Goal: Task Accomplishment & Management: Manage account settings

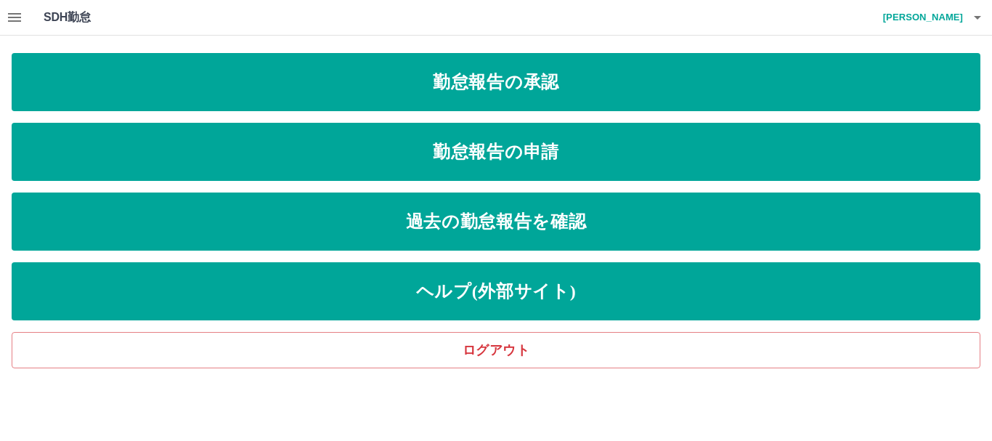
click at [14, 11] on icon "button" at bounding box center [14, 17] width 17 height 17
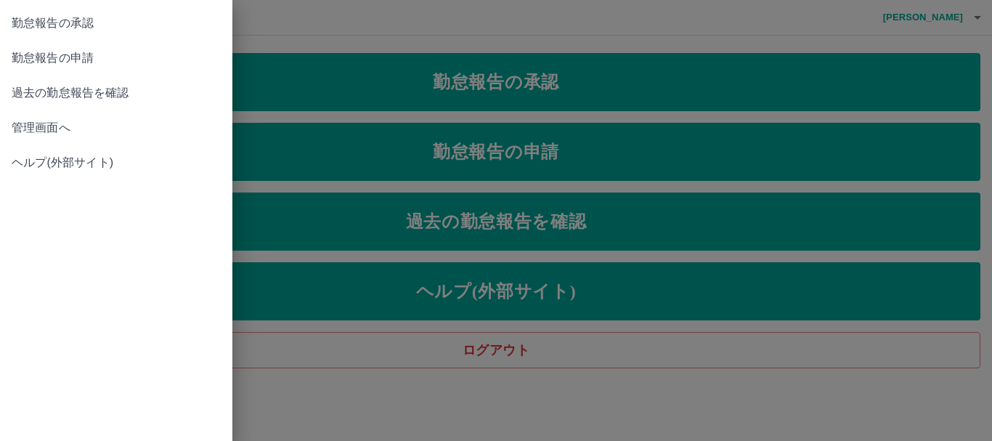
click at [50, 120] on span "管理画面へ" at bounding box center [116, 127] width 209 height 17
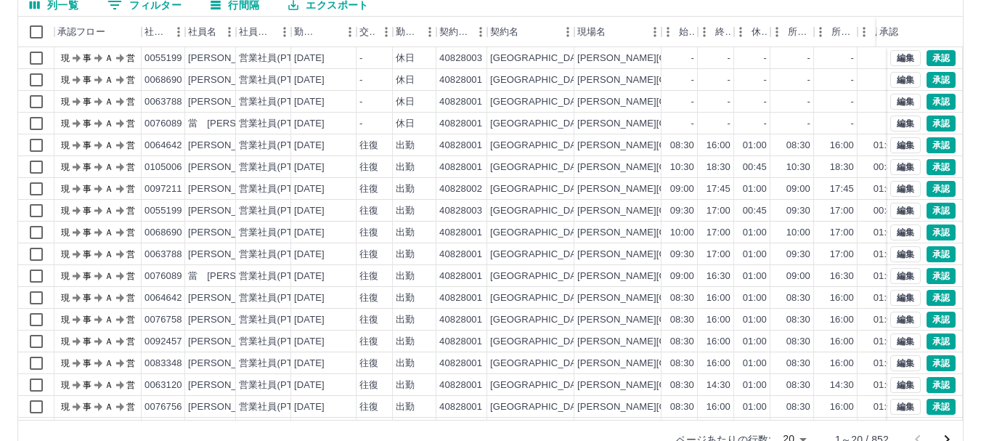
scroll to position [173, 0]
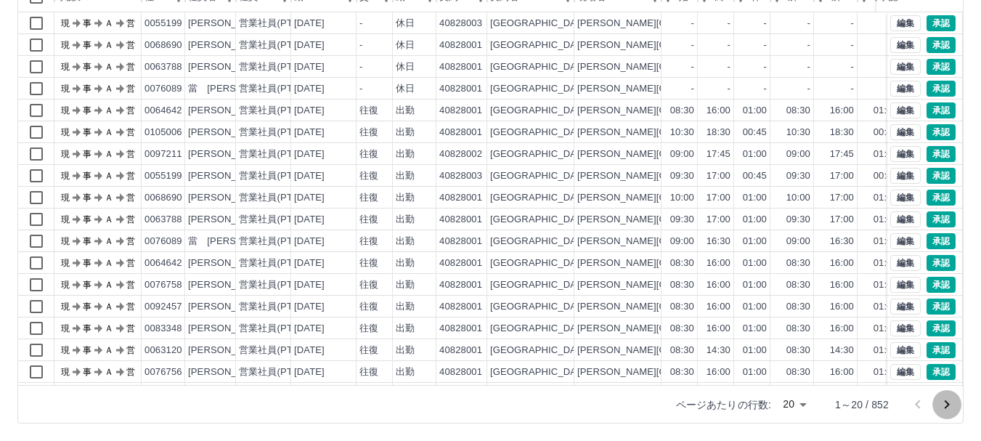
click at [949, 407] on icon "次のページへ" at bounding box center [946, 404] width 17 height 17
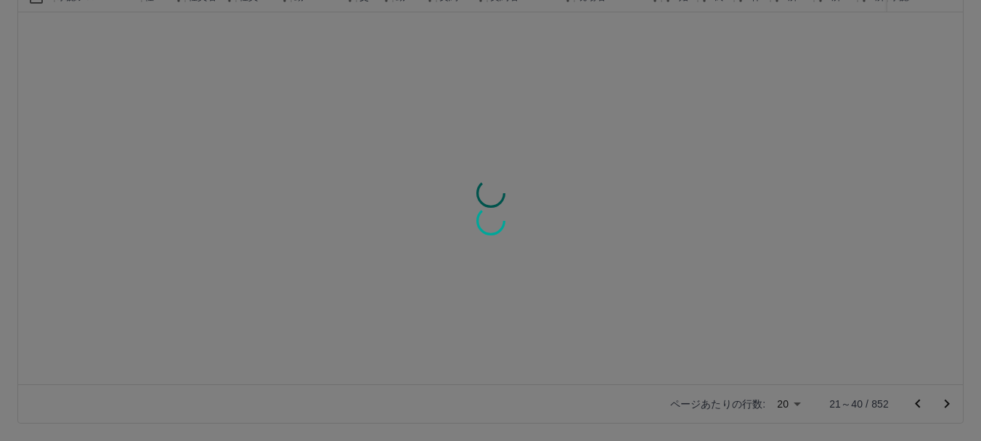
click at [949, 407] on div at bounding box center [490, 220] width 981 height 441
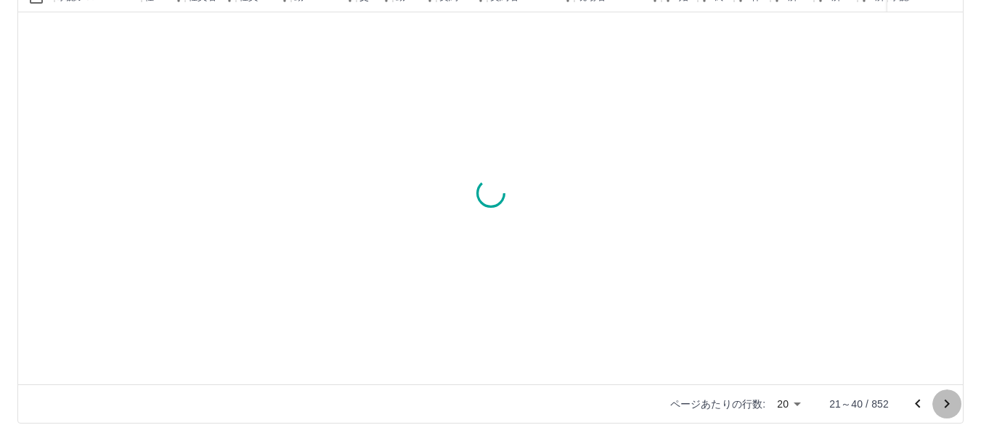
click at [950, 406] on icon "次のページへ" at bounding box center [946, 403] width 17 height 17
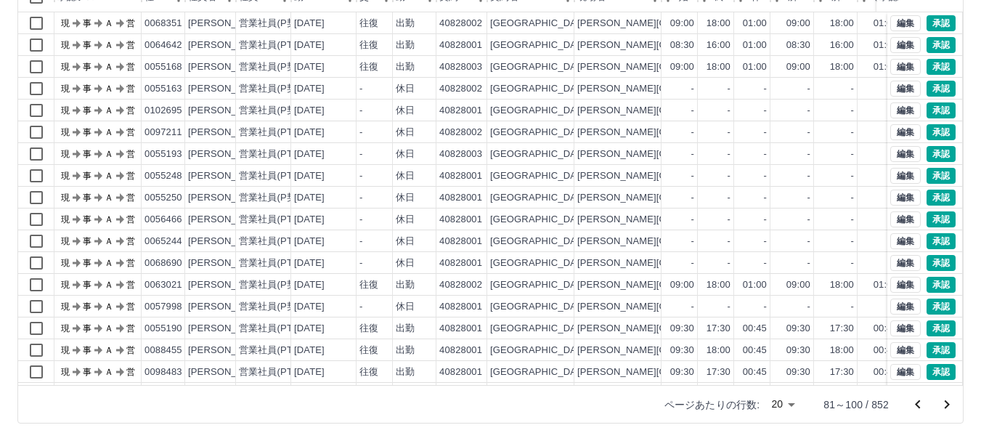
click at [950, 406] on icon "次のページへ" at bounding box center [946, 404] width 17 height 17
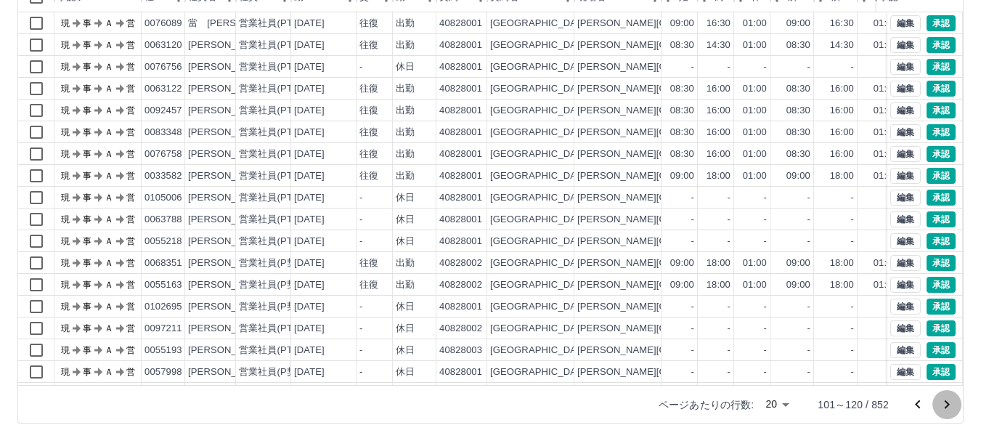
click at [945, 400] on icon "次のページへ" at bounding box center [946, 404] width 17 height 17
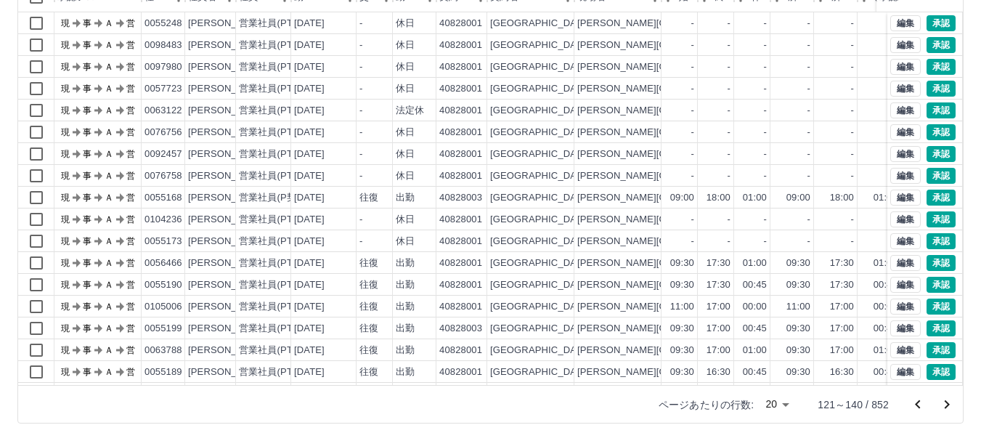
click at [940, 396] on icon "次のページへ" at bounding box center [946, 404] width 17 height 17
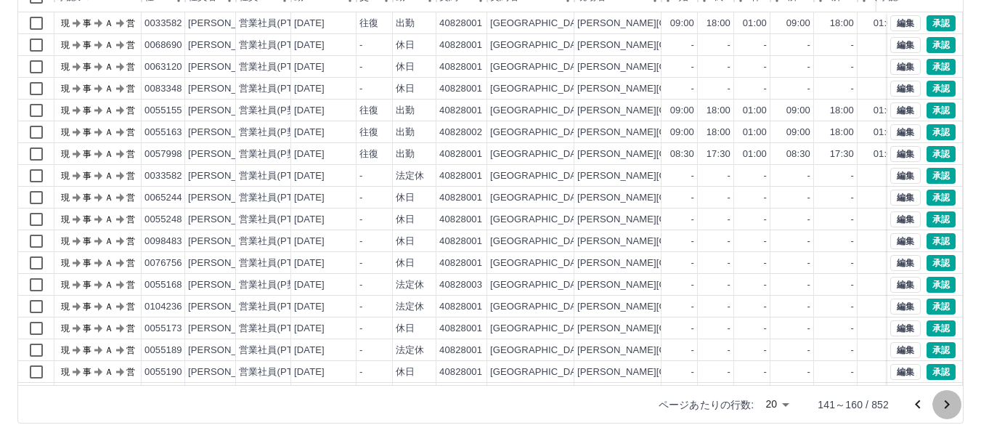
click at [943, 400] on icon "次のページへ" at bounding box center [946, 404] width 17 height 17
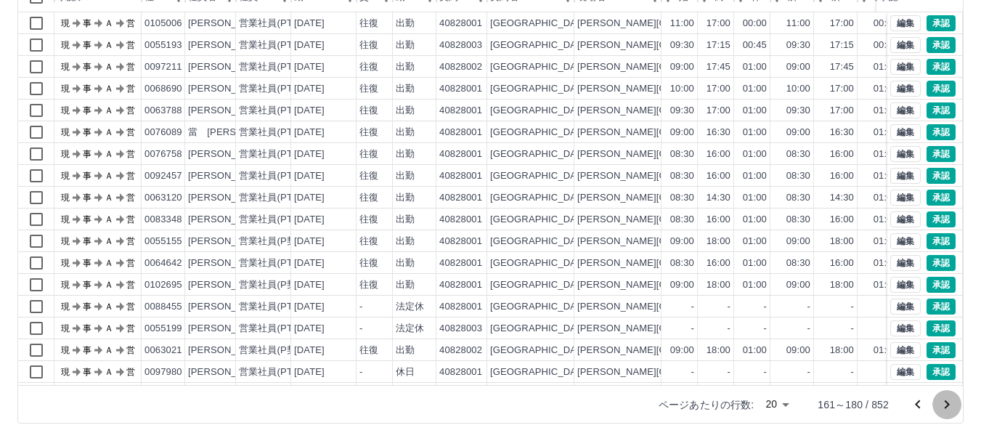
click at [943, 400] on icon "次のページへ" at bounding box center [946, 404] width 17 height 17
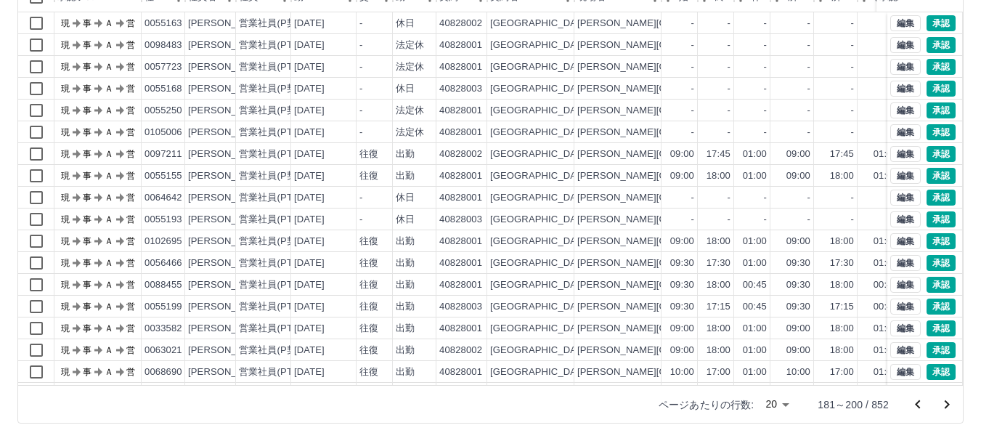
click at [948, 402] on icon "次のページへ" at bounding box center [946, 404] width 17 height 17
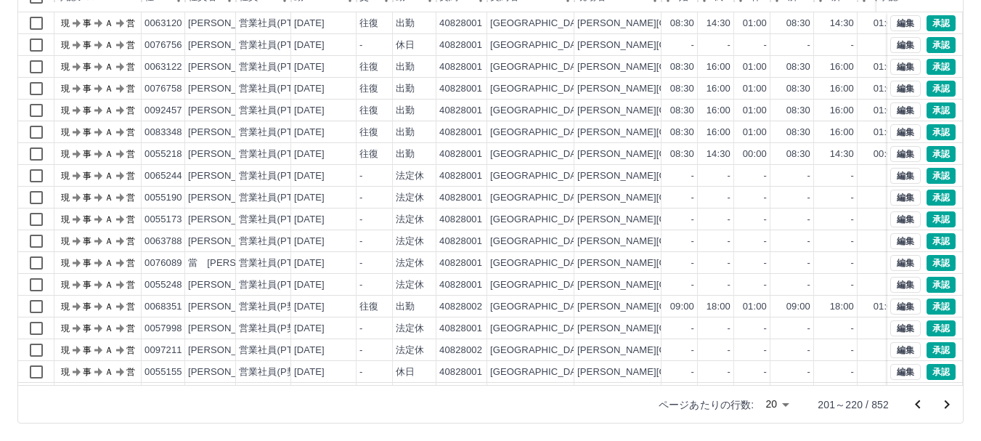
click at [949, 402] on icon "次のページへ" at bounding box center [946, 404] width 17 height 17
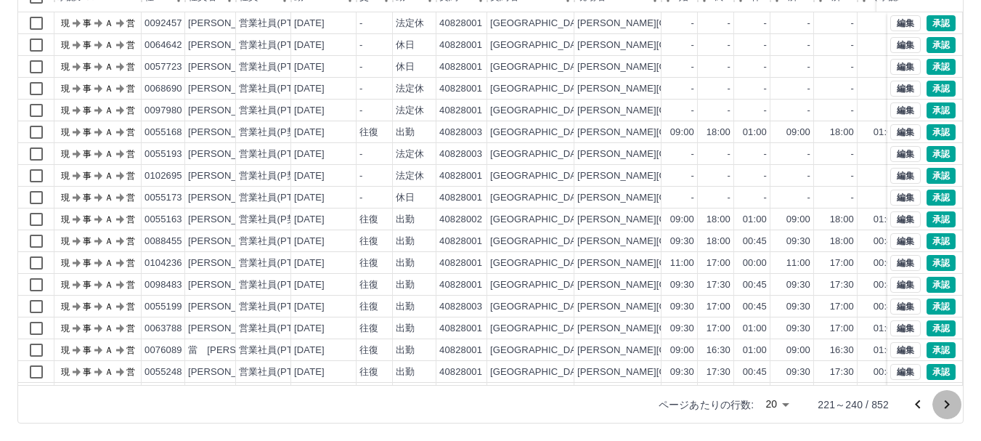
click at [949, 402] on icon "次のページへ" at bounding box center [946, 404] width 17 height 17
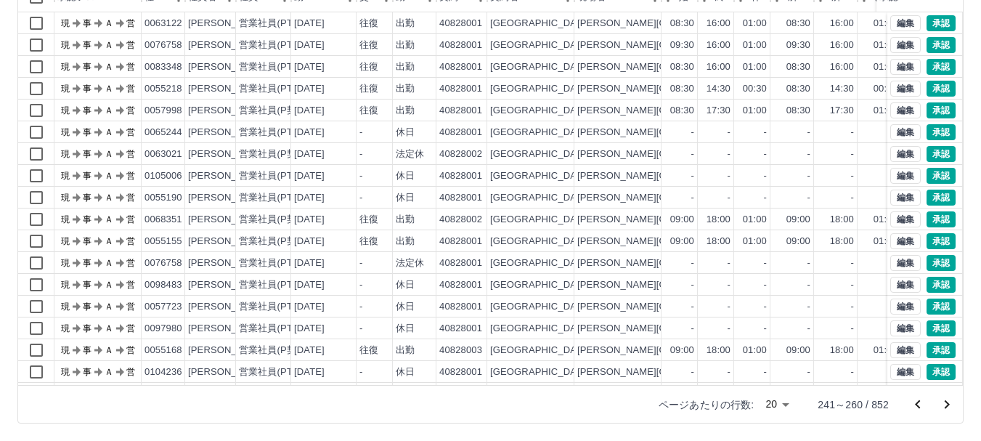
click at [946, 403] on icon "次のページへ" at bounding box center [946, 404] width 17 height 17
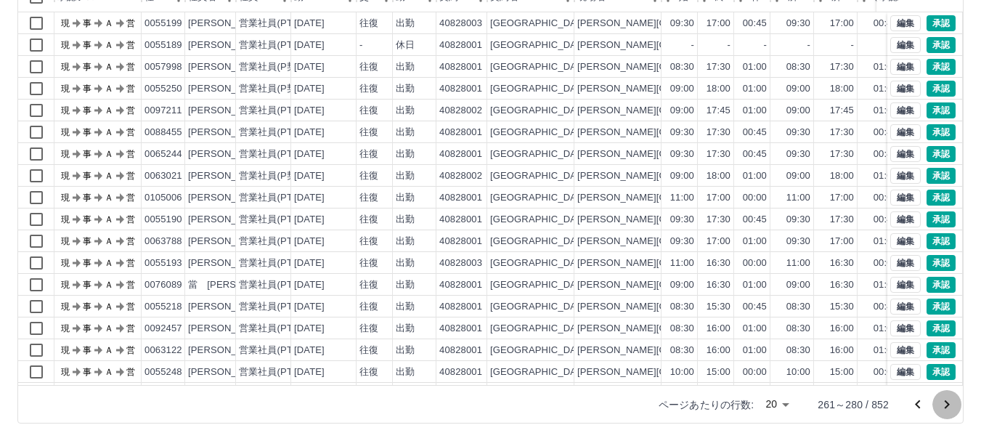
click at [946, 403] on icon "次のページへ" at bounding box center [946, 404] width 17 height 17
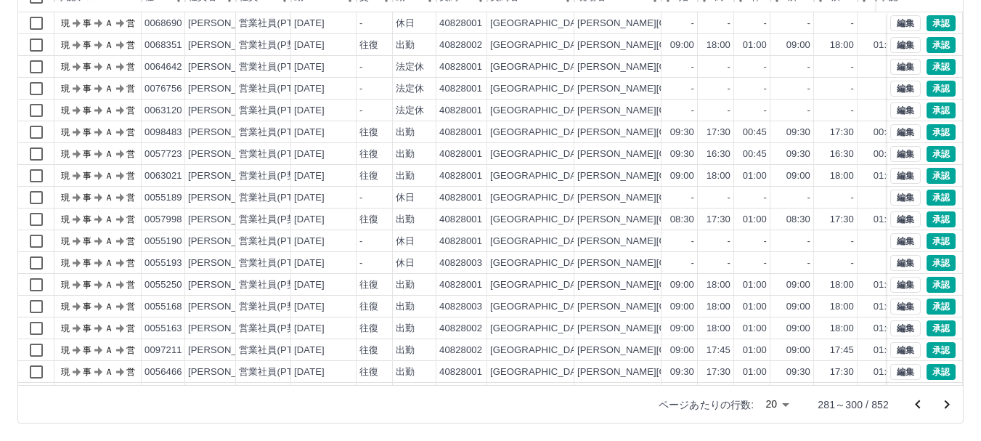
click at [946, 403] on icon "次のページへ" at bounding box center [946, 404] width 17 height 17
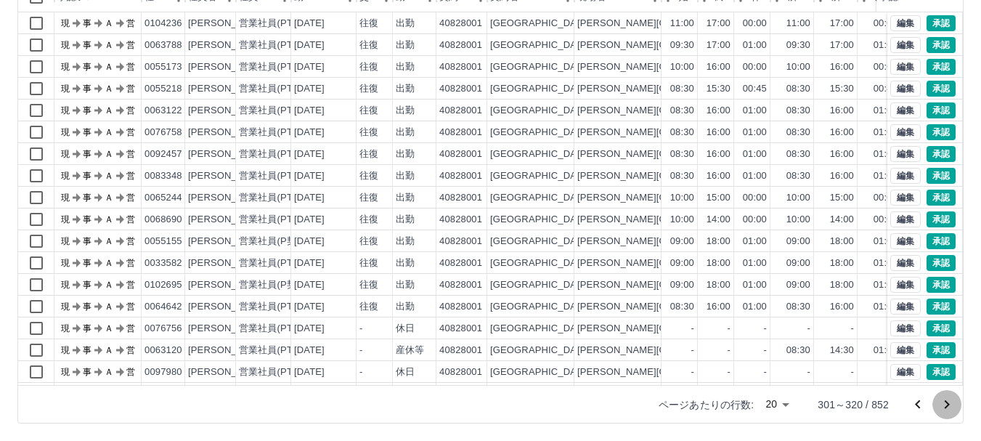
click at [946, 403] on icon "次のページへ" at bounding box center [946, 404] width 17 height 17
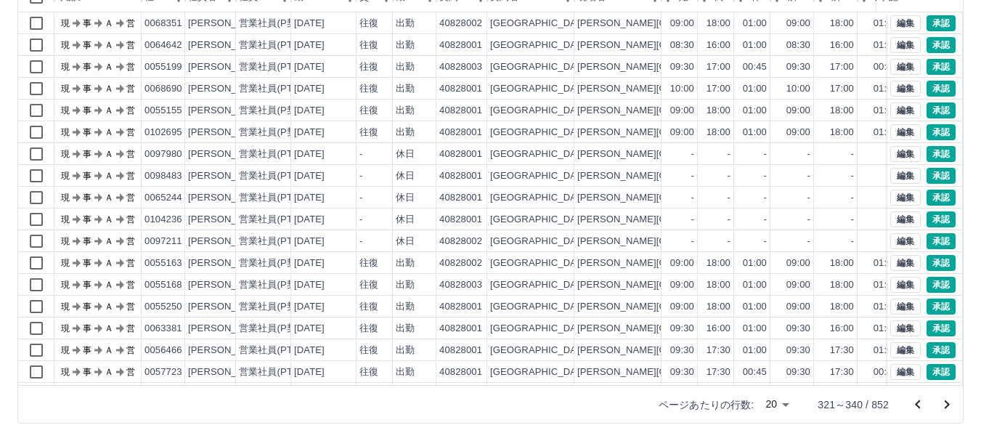
click at [946, 403] on icon "次のページへ" at bounding box center [946, 404] width 17 height 17
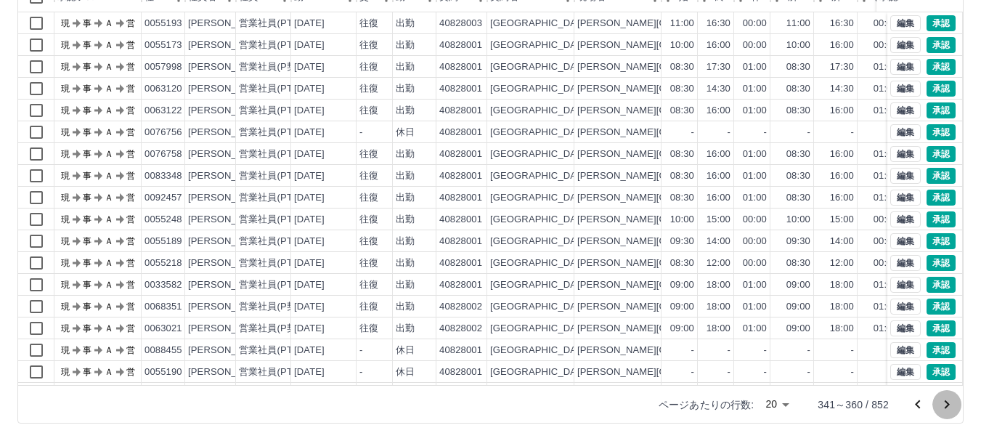
click at [946, 403] on icon "次のページへ" at bounding box center [946, 404] width 17 height 17
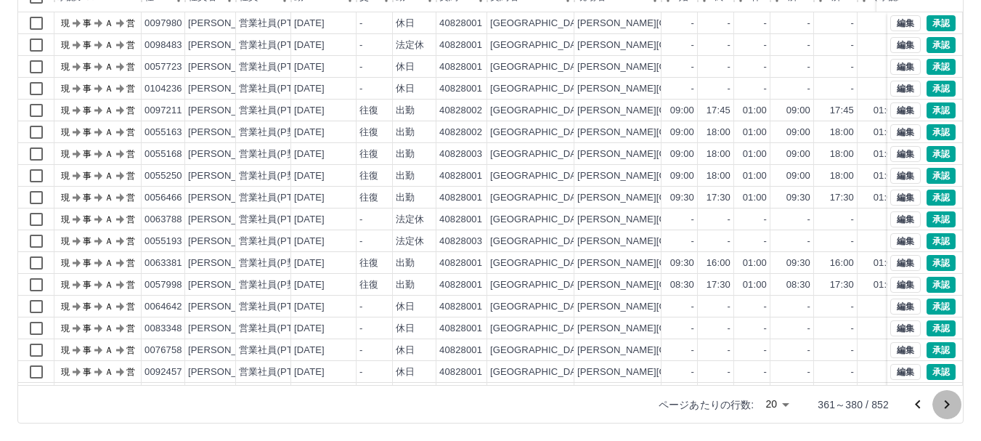
click at [946, 403] on icon "次のページへ" at bounding box center [946, 404] width 17 height 17
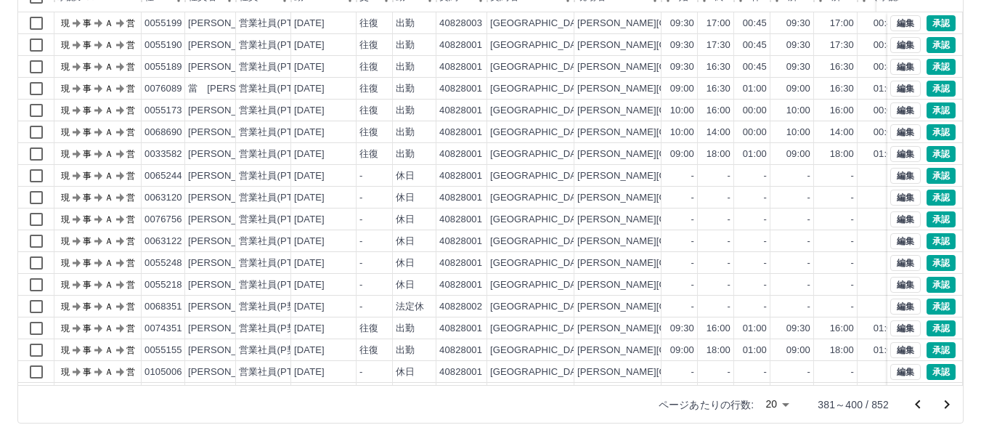
click at [946, 403] on icon "次のページへ" at bounding box center [946, 404] width 17 height 17
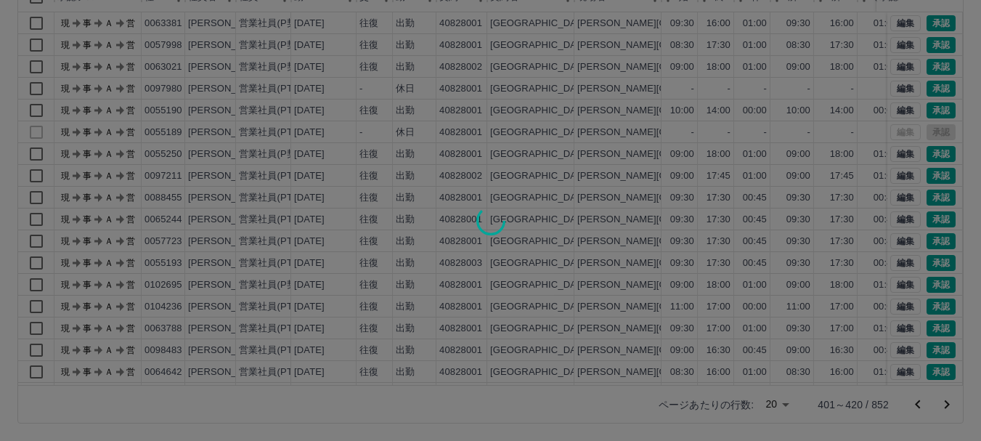
click at [946, 403] on div at bounding box center [490, 220] width 981 height 441
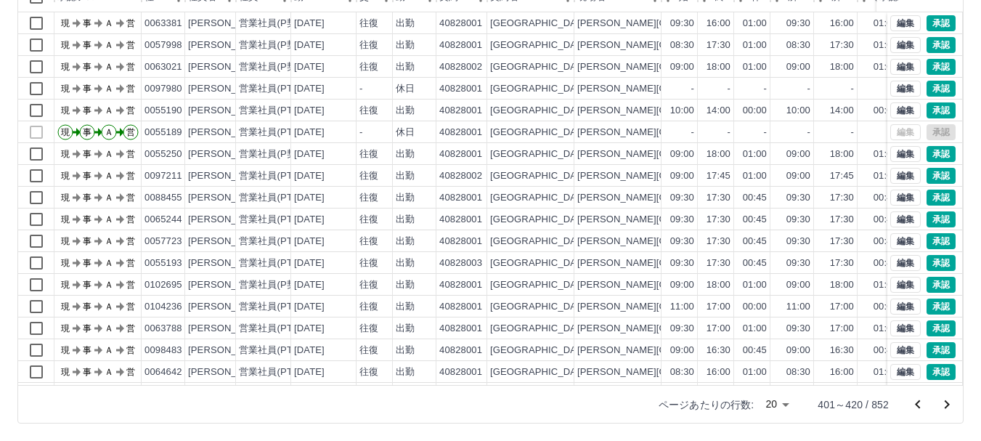
click at [946, 403] on icon "次のページへ" at bounding box center [946, 404] width 17 height 17
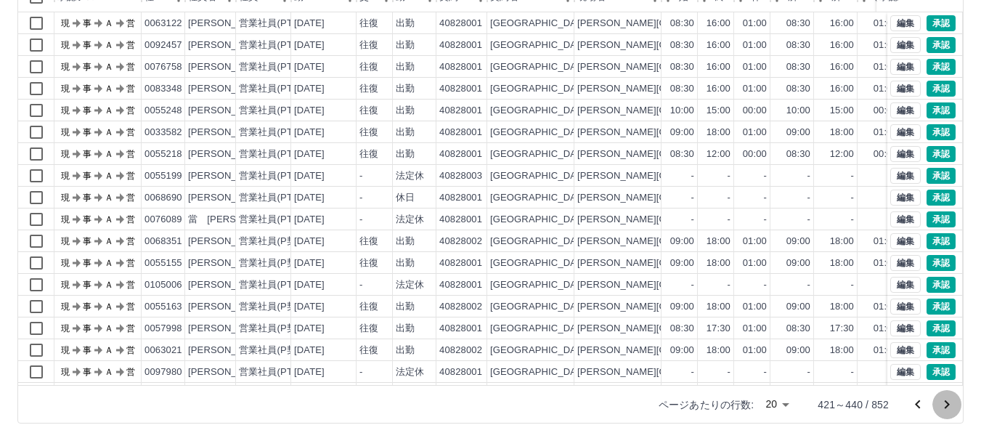
click at [937, 398] on button "次のページへ" at bounding box center [946, 404] width 29 height 29
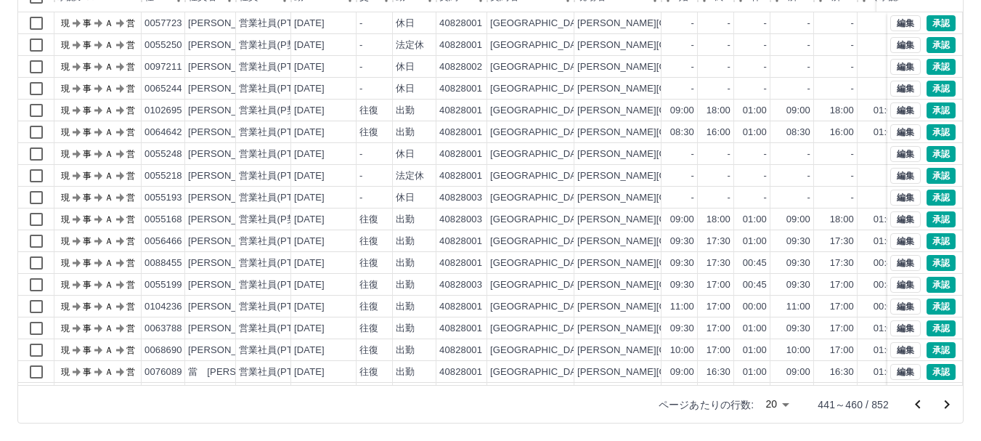
click at [951, 403] on icon "次のページへ" at bounding box center [946, 404] width 17 height 17
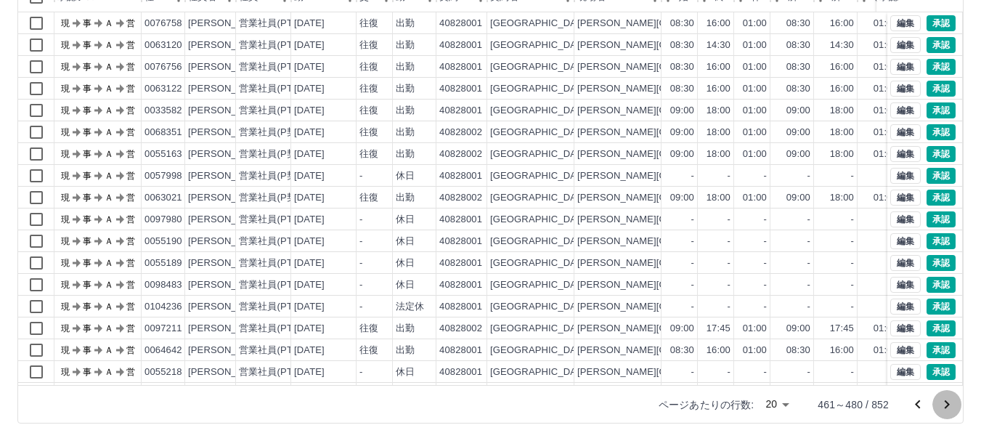
click at [943, 402] on icon "次のページへ" at bounding box center [946, 404] width 17 height 17
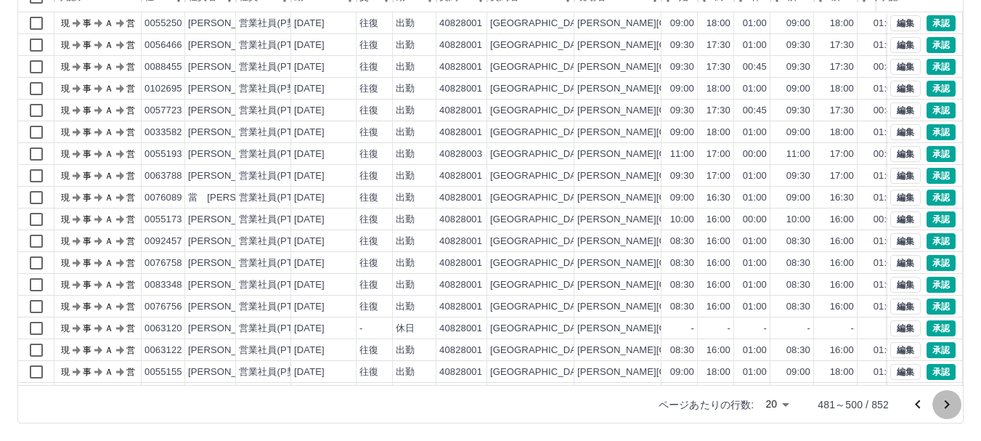
click at [945, 402] on icon "次のページへ" at bounding box center [947, 404] width 5 height 9
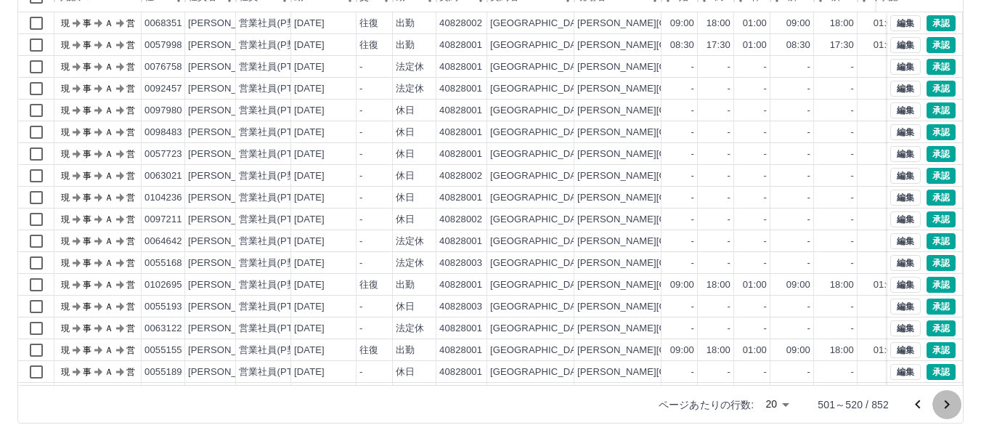
click at [945, 402] on icon "次のページへ" at bounding box center [947, 404] width 5 height 9
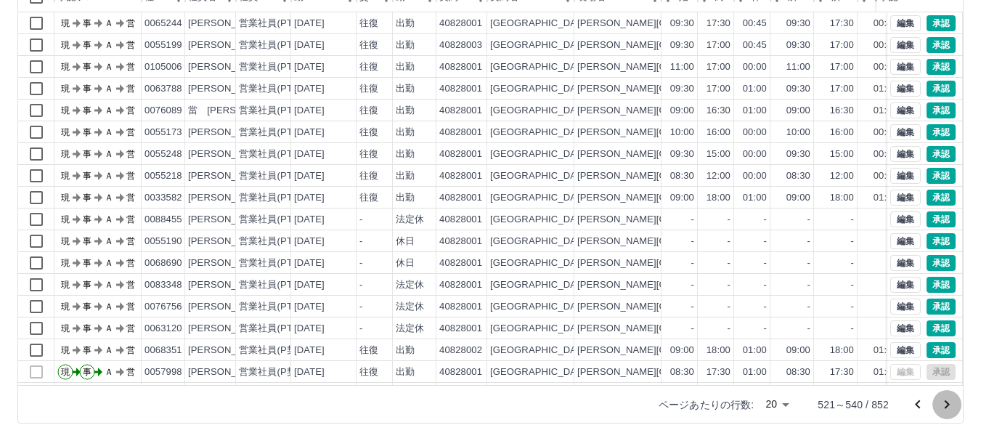
click at [947, 402] on icon "次のページへ" at bounding box center [947, 404] width 5 height 9
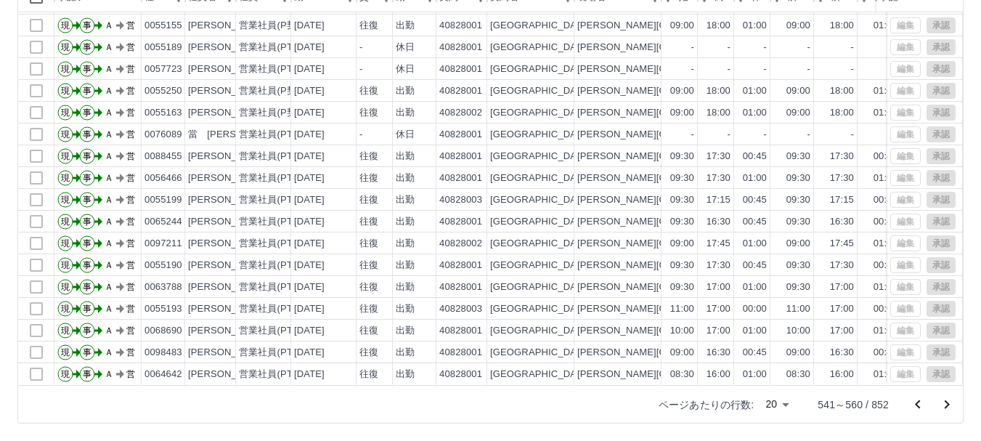
click at [920, 405] on icon "前のページへ" at bounding box center [917, 404] width 17 height 17
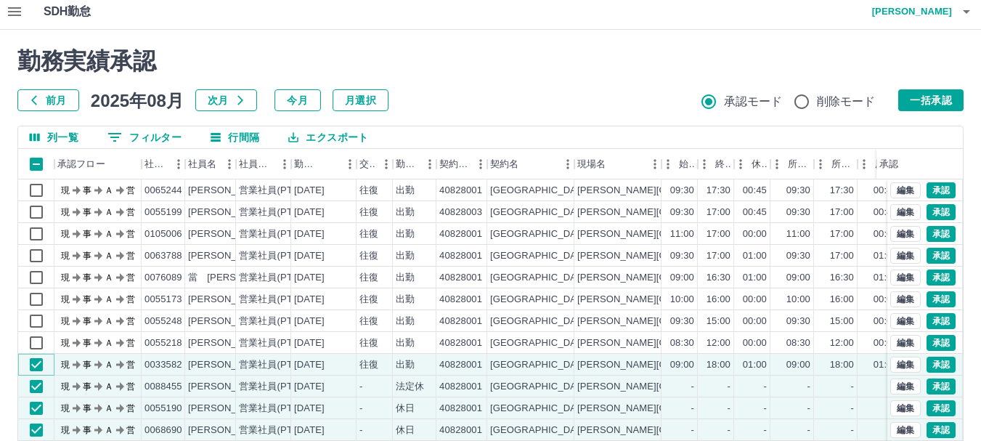
scroll to position [0, 0]
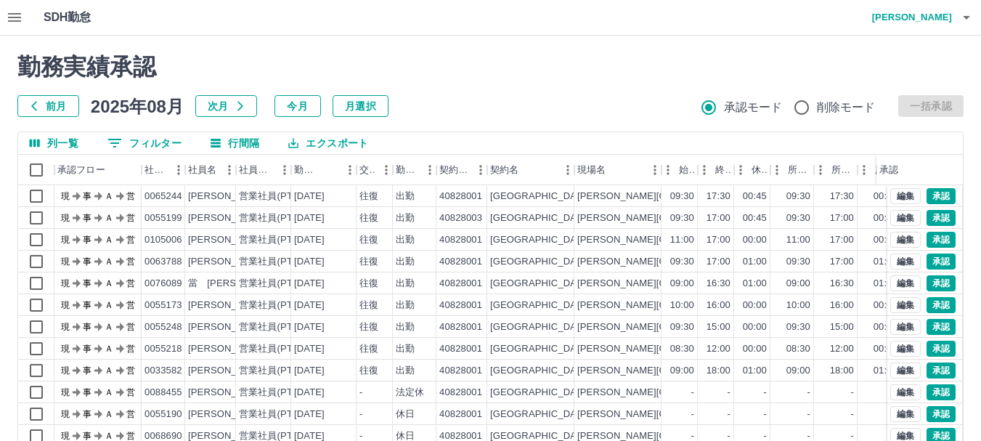
click at [33, 142] on icon "列選択" at bounding box center [34, 143] width 13 height 13
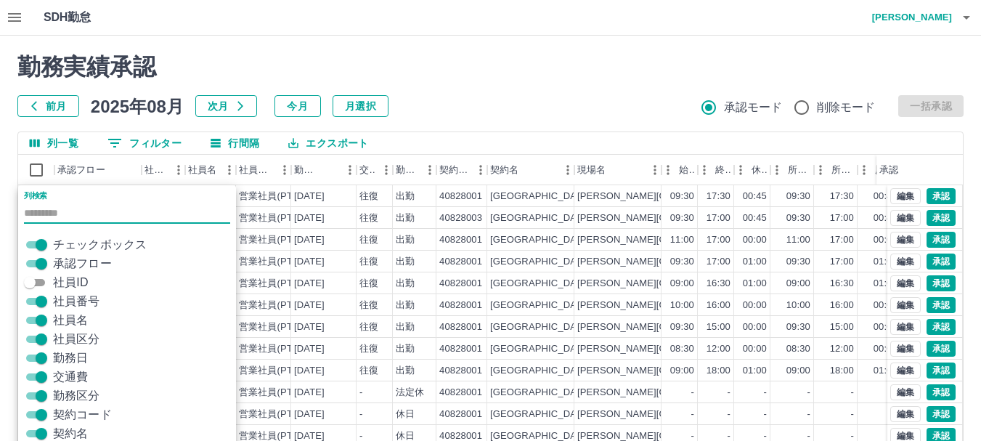
scroll to position [71, 0]
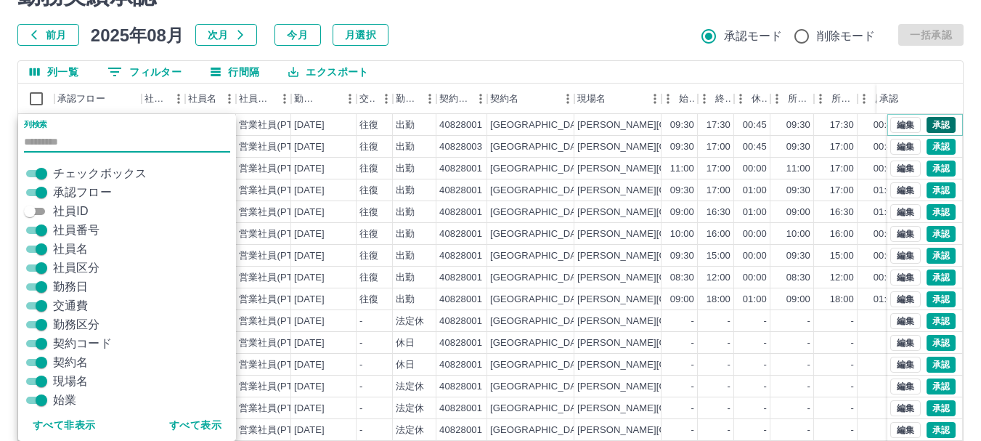
click at [928, 121] on button "承認" at bounding box center [941, 125] width 29 height 16
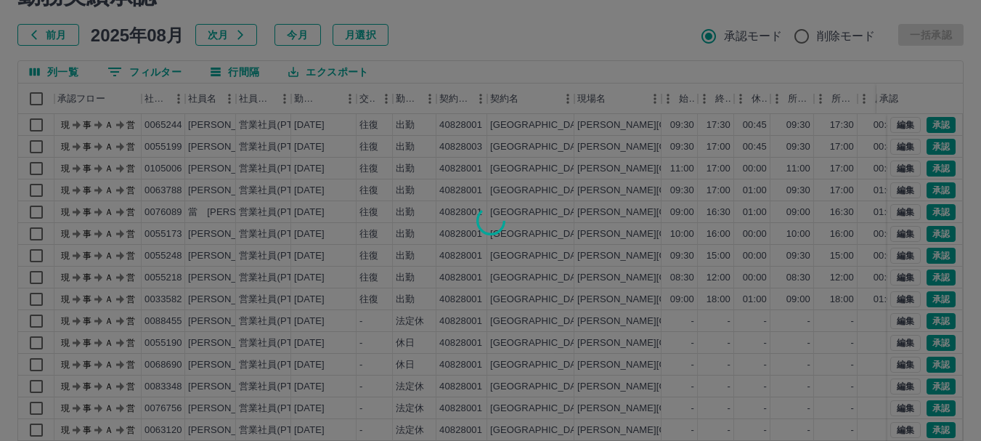
click at [929, 145] on div at bounding box center [490, 220] width 981 height 441
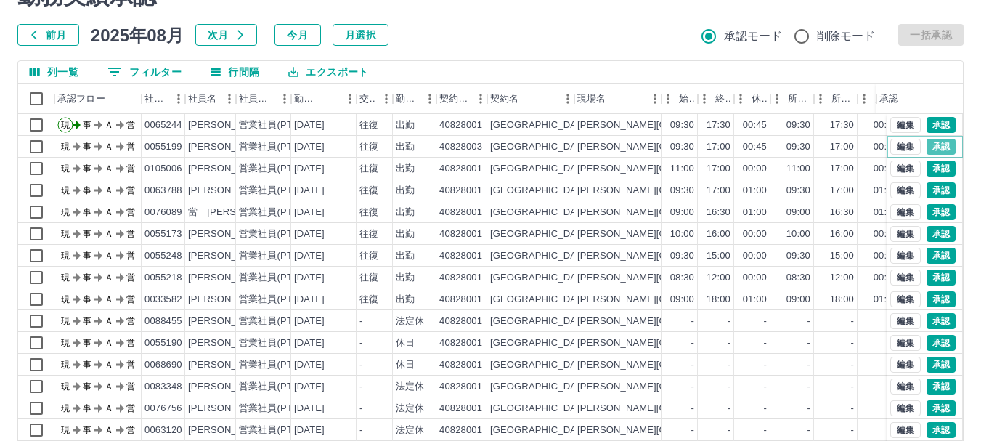
click at [929, 145] on button "承認" at bounding box center [941, 147] width 29 height 16
click at [929, 169] on button "承認" at bounding box center [941, 168] width 29 height 16
click at [927, 193] on button "承認" at bounding box center [941, 190] width 29 height 16
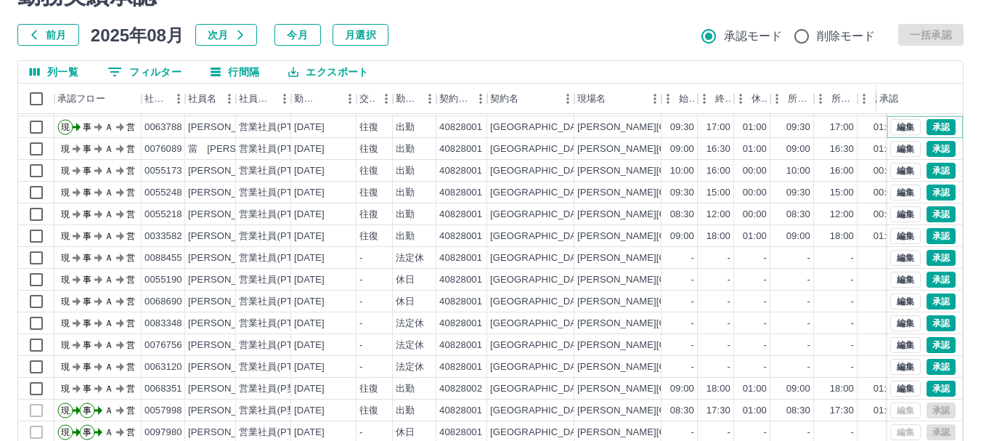
scroll to position [74, 0]
click at [927, 380] on button "承認" at bounding box center [941, 388] width 29 height 16
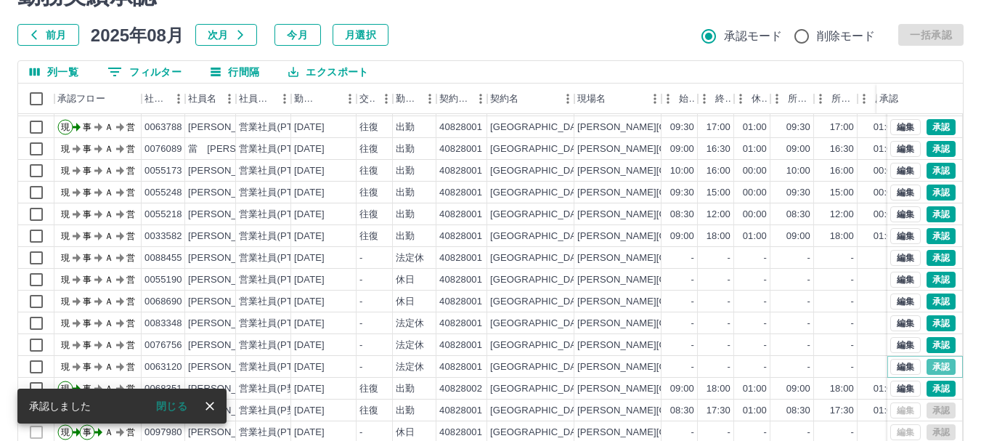
click at [932, 359] on button "承認" at bounding box center [941, 367] width 29 height 16
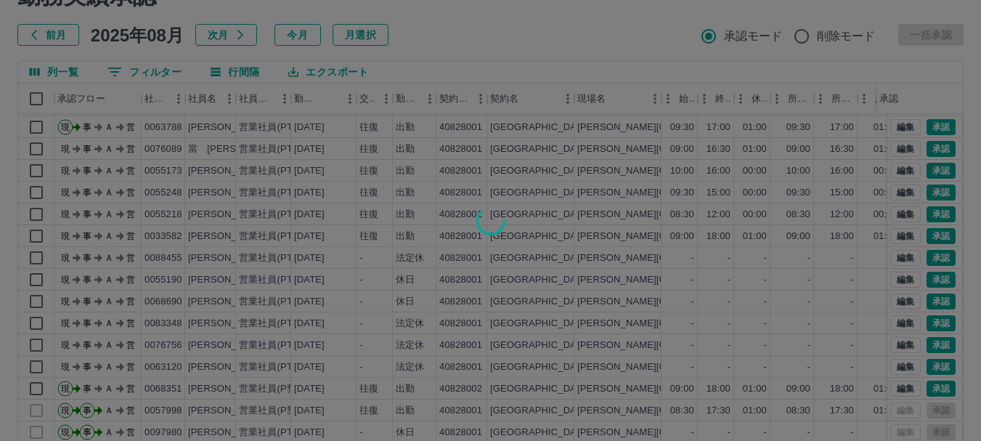
click at [929, 331] on div at bounding box center [490, 220] width 981 height 441
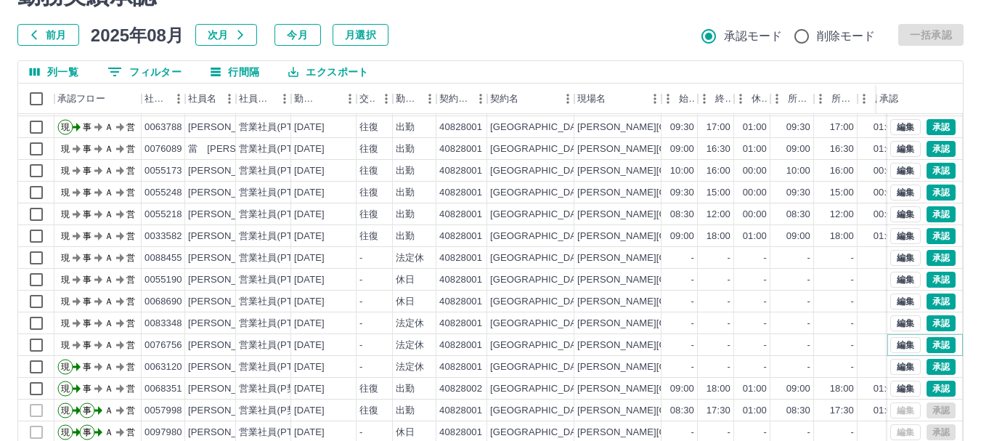
click at [929, 337] on button "承認" at bounding box center [941, 345] width 29 height 16
click at [931, 315] on button "承認" at bounding box center [941, 323] width 29 height 16
click at [931, 285] on div at bounding box center [490, 220] width 981 height 441
click at [927, 293] on button "承認" at bounding box center [941, 301] width 29 height 16
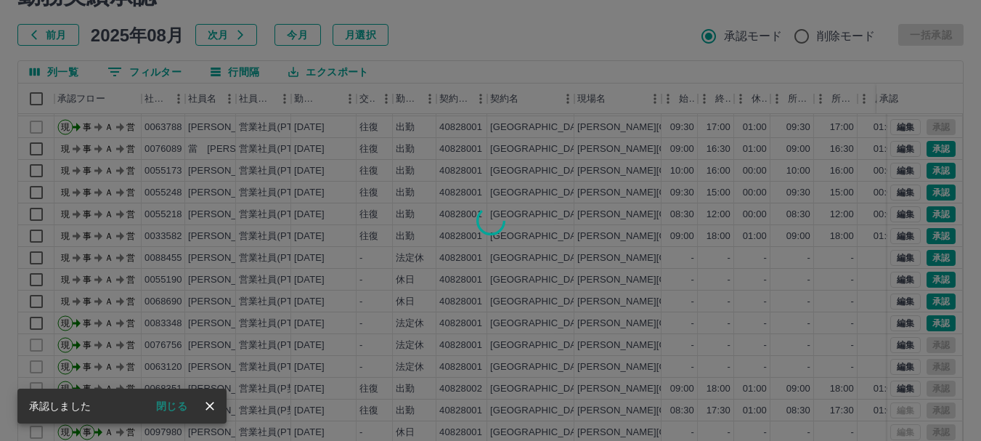
click at [927, 264] on div at bounding box center [490, 220] width 981 height 441
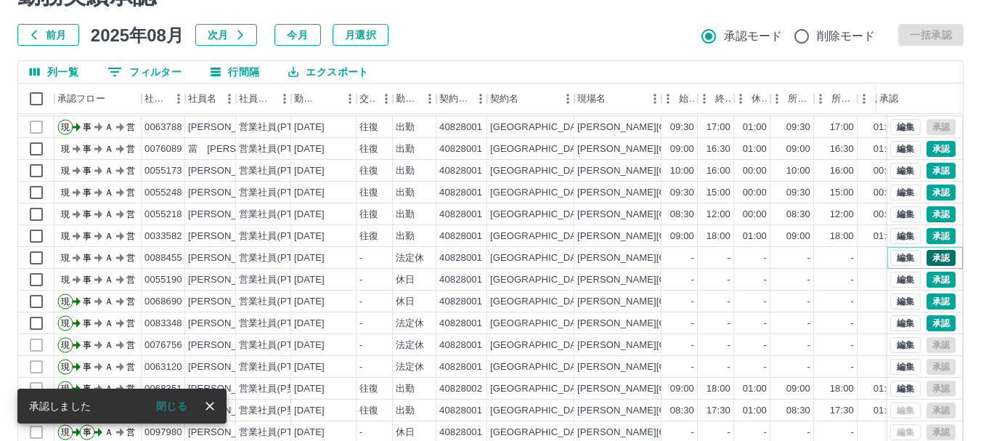
click at [930, 250] on button "承認" at bounding box center [941, 258] width 29 height 16
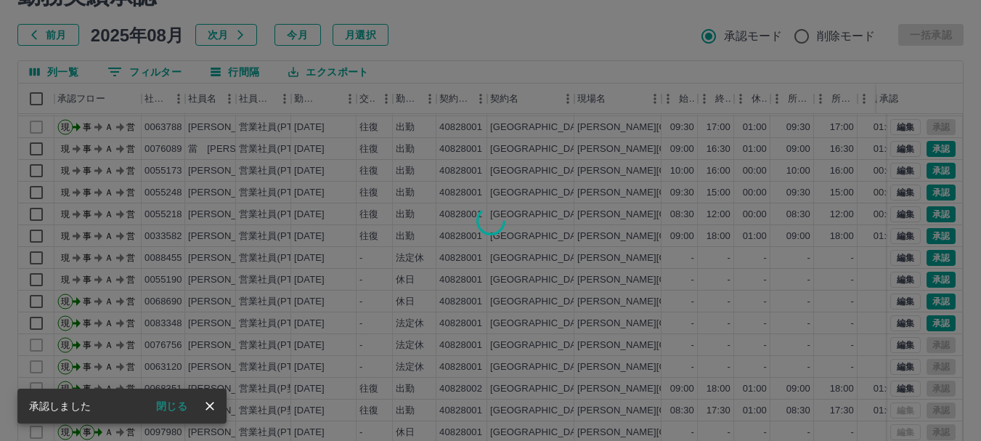
click at [929, 220] on div at bounding box center [490, 220] width 981 height 441
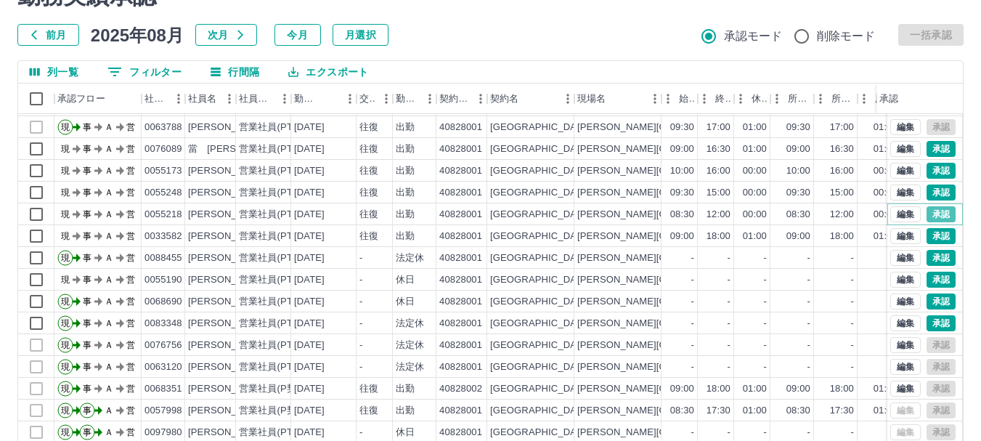
click at [929, 207] on button "承認" at bounding box center [941, 214] width 29 height 16
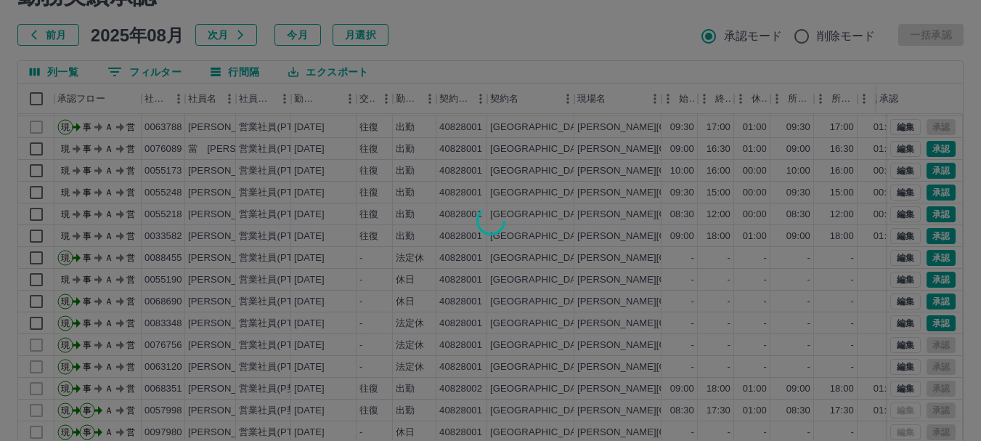
click at [930, 176] on div at bounding box center [490, 220] width 981 height 441
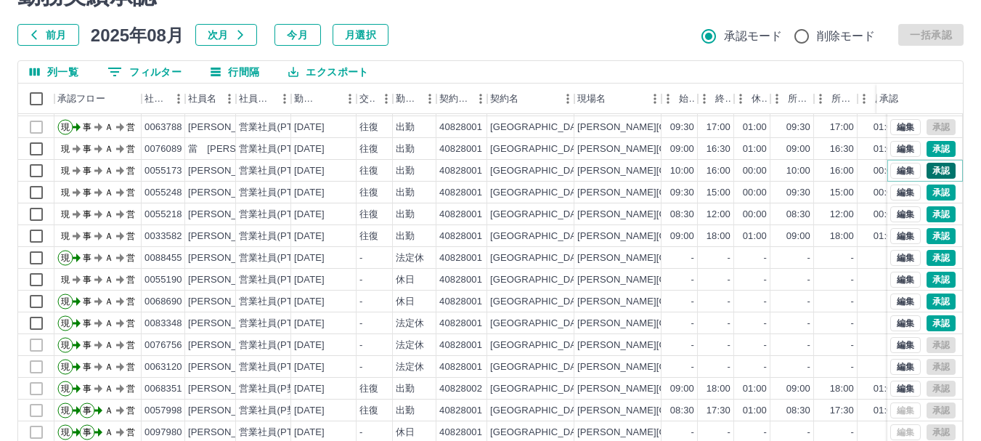
click at [930, 163] on button "承認" at bounding box center [941, 171] width 29 height 16
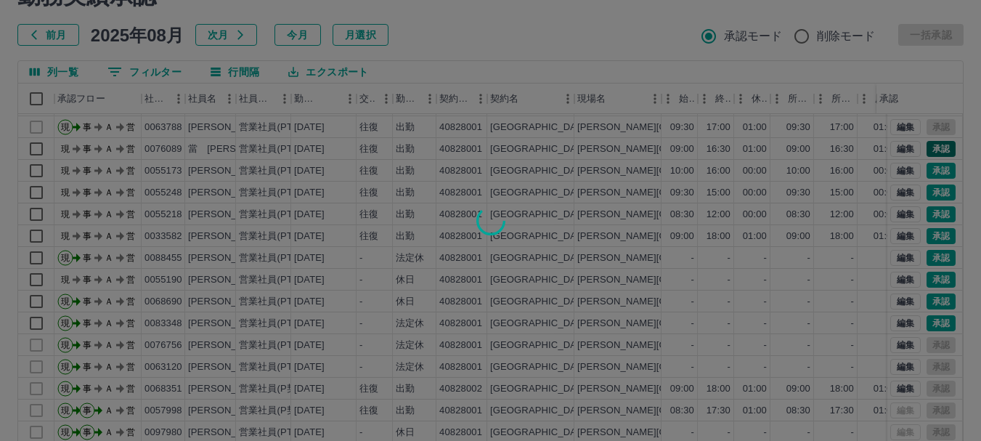
click at [930, 141] on div at bounding box center [490, 220] width 981 height 441
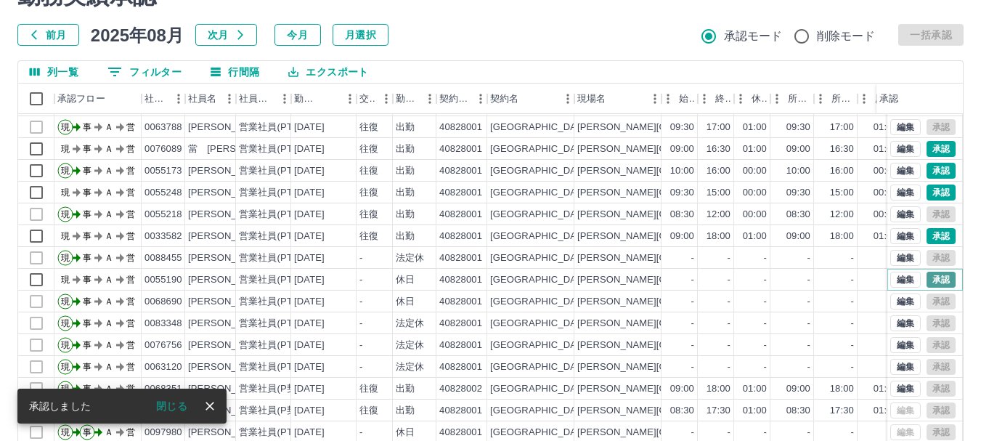
click at [932, 272] on button "承認" at bounding box center [941, 280] width 29 height 16
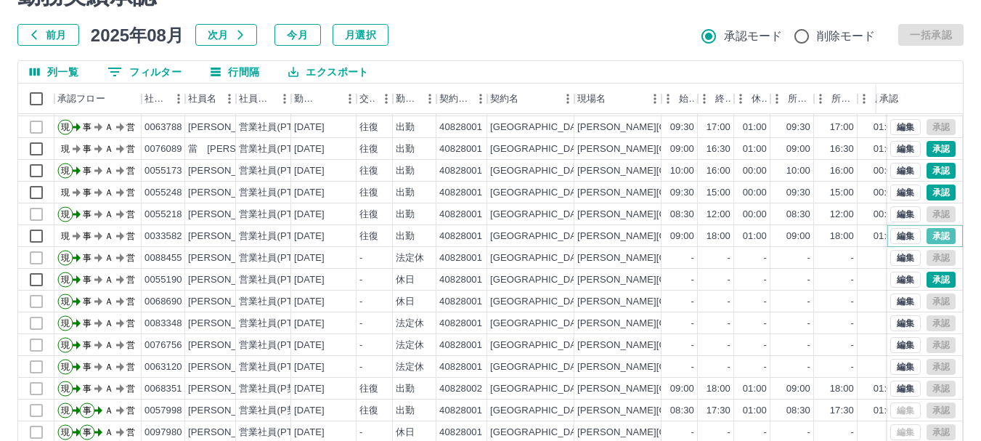
click at [929, 228] on button "承認" at bounding box center [941, 236] width 29 height 16
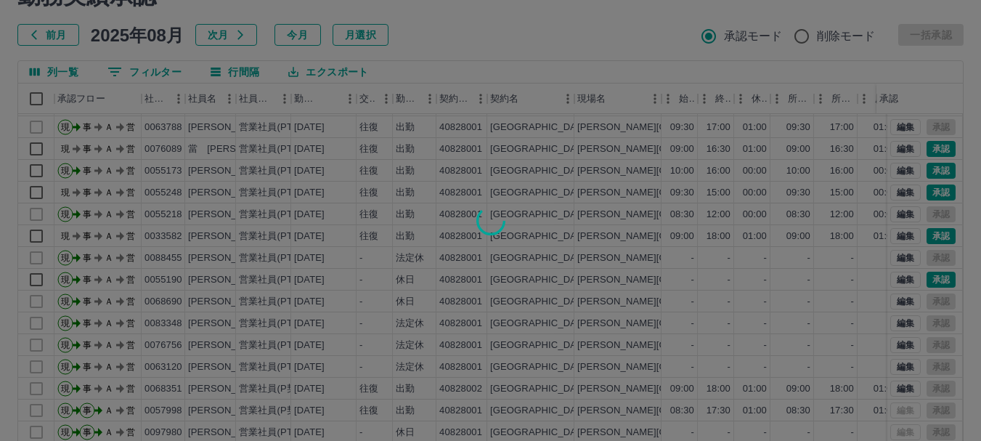
click at [929, 176] on div at bounding box center [490, 220] width 981 height 441
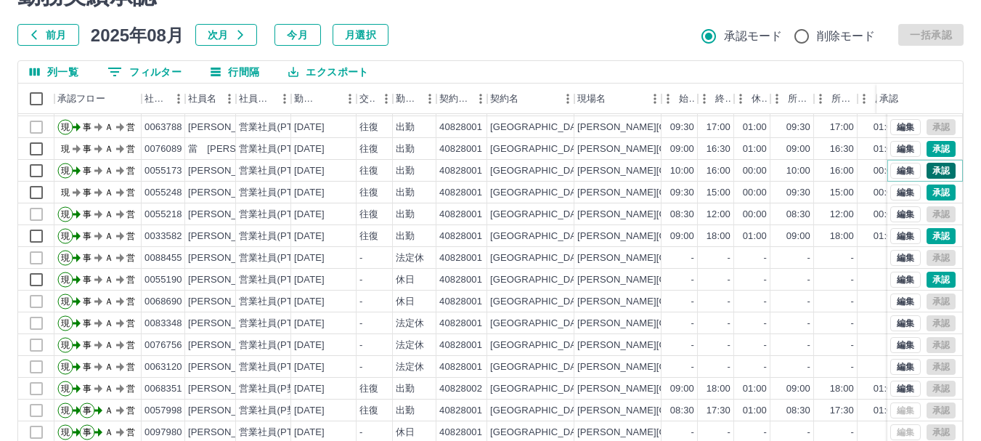
click at [927, 163] on button "承認" at bounding box center [941, 171] width 29 height 16
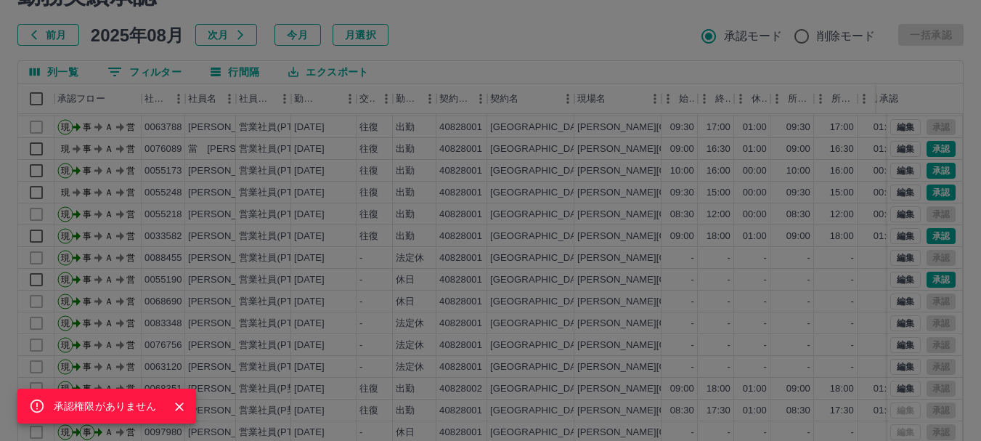
click at [928, 141] on div "承認権限がありません" at bounding box center [490, 220] width 981 height 441
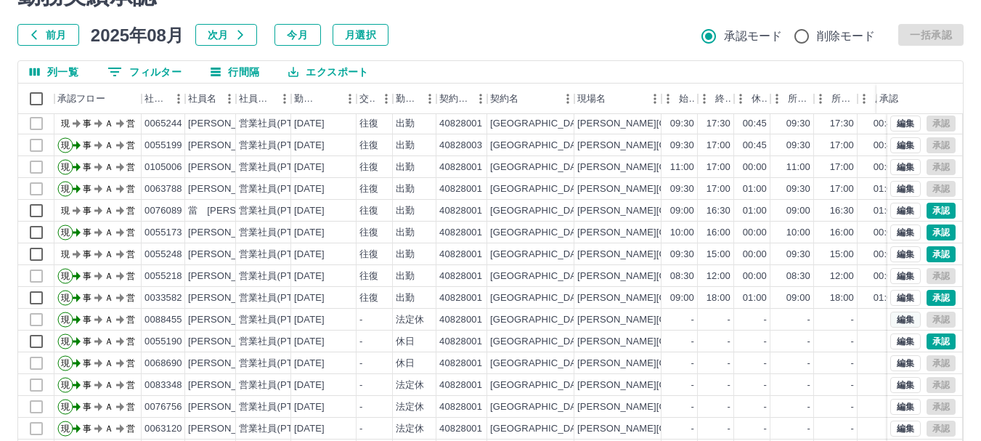
scroll to position [0, 0]
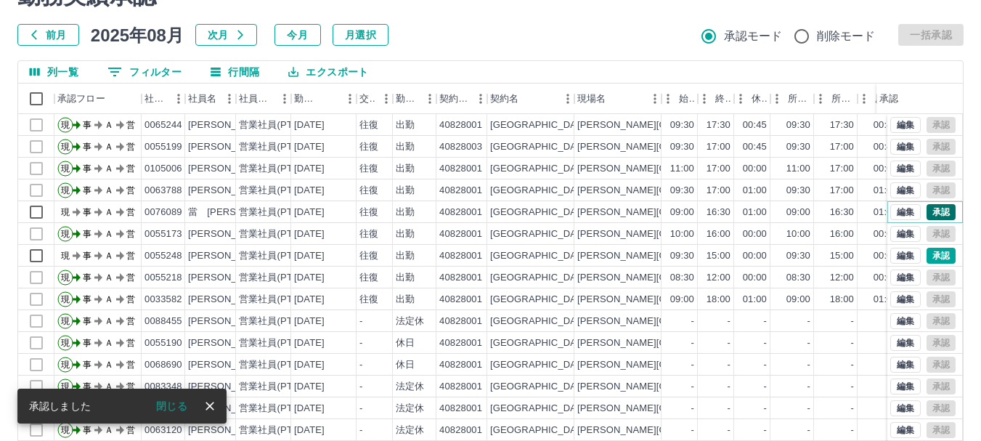
click at [935, 210] on button "承認" at bounding box center [941, 212] width 29 height 16
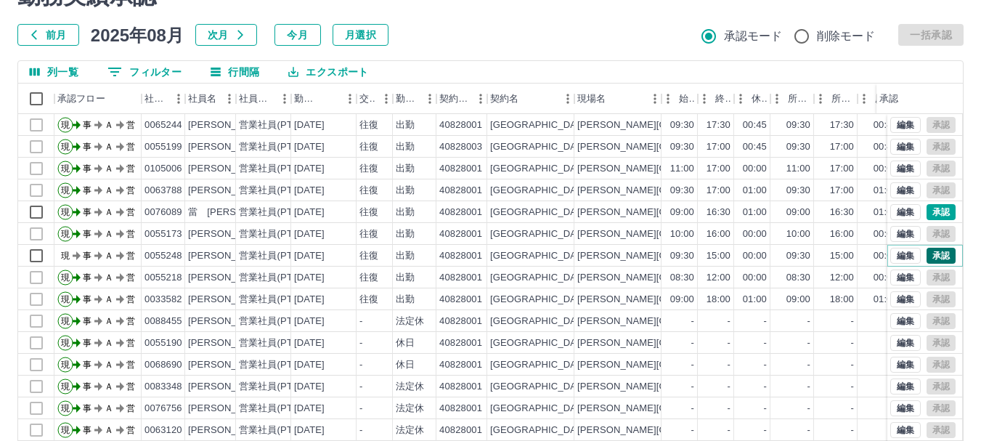
click at [936, 258] on button "承認" at bounding box center [941, 256] width 29 height 16
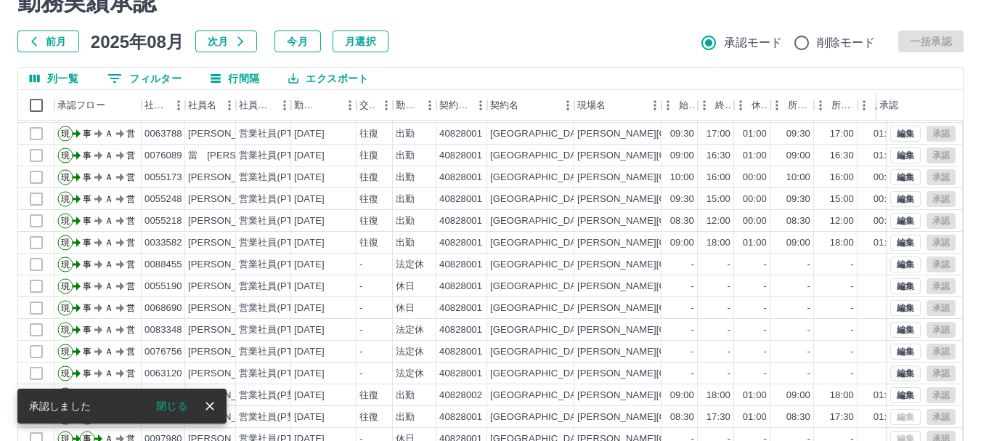
scroll to position [173, 0]
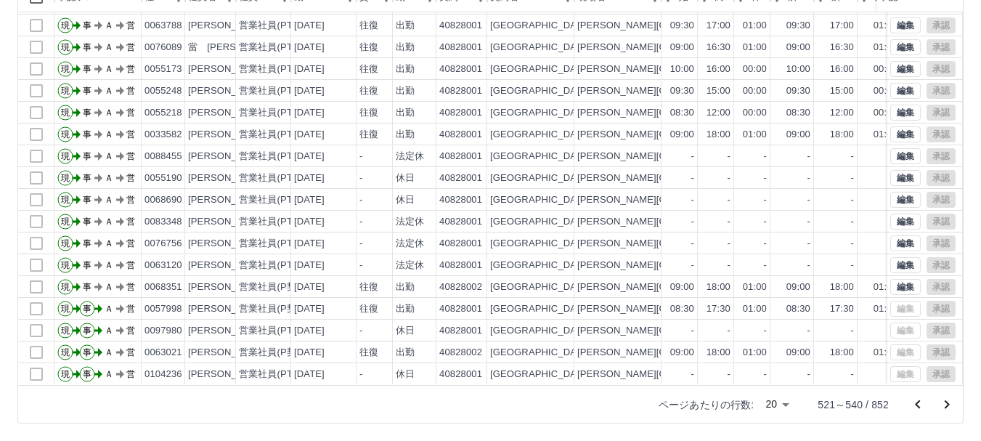
click at [918, 405] on icon "前のページへ" at bounding box center [917, 403] width 5 height 9
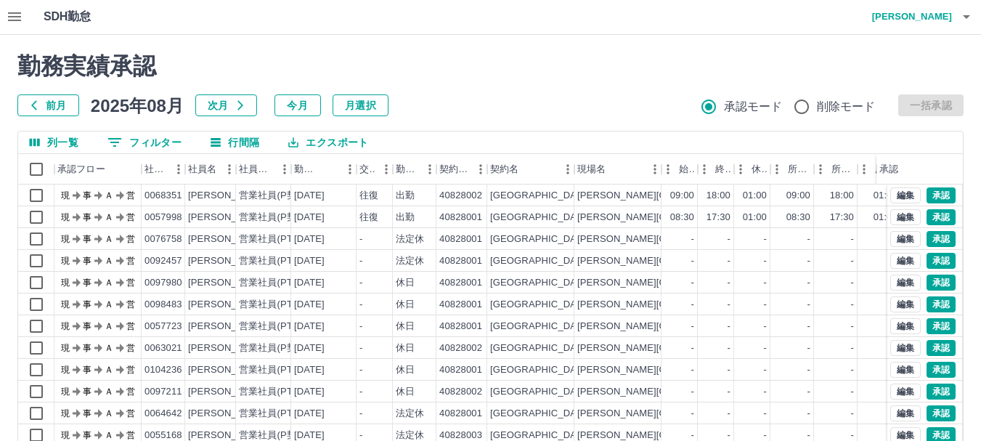
scroll to position [0, 0]
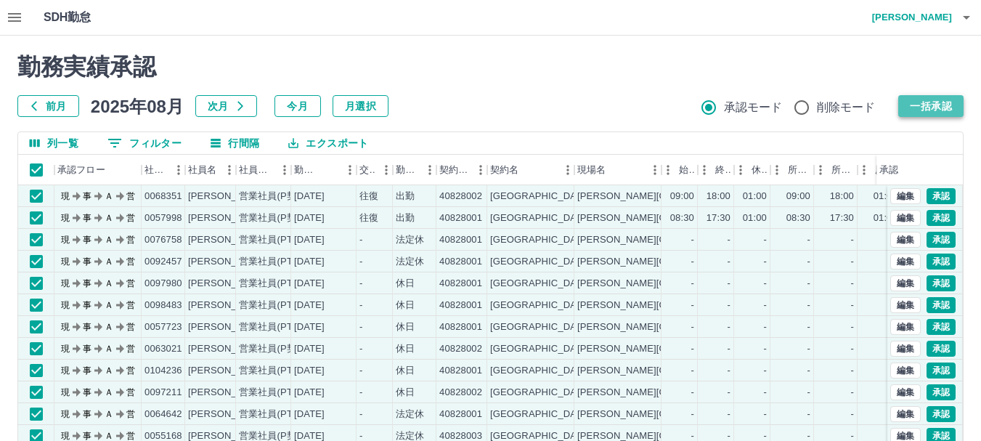
click at [943, 106] on button "一括承認" at bounding box center [930, 106] width 65 height 22
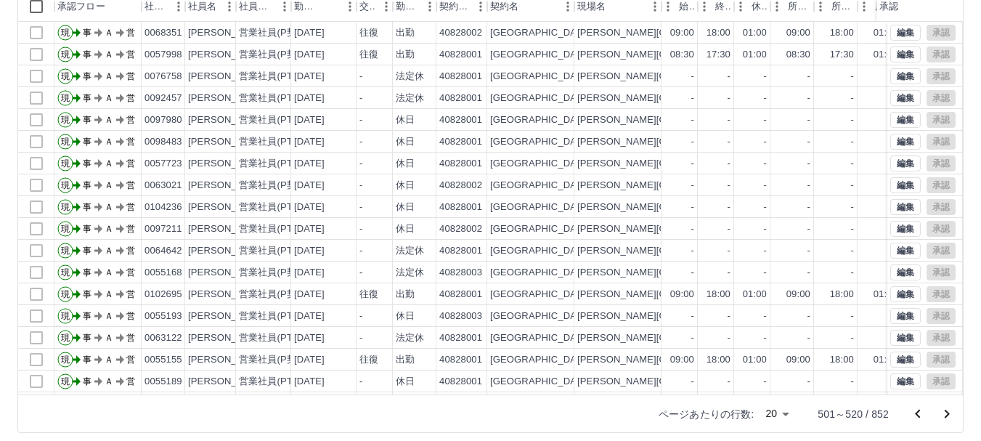
scroll to position [173, 0]
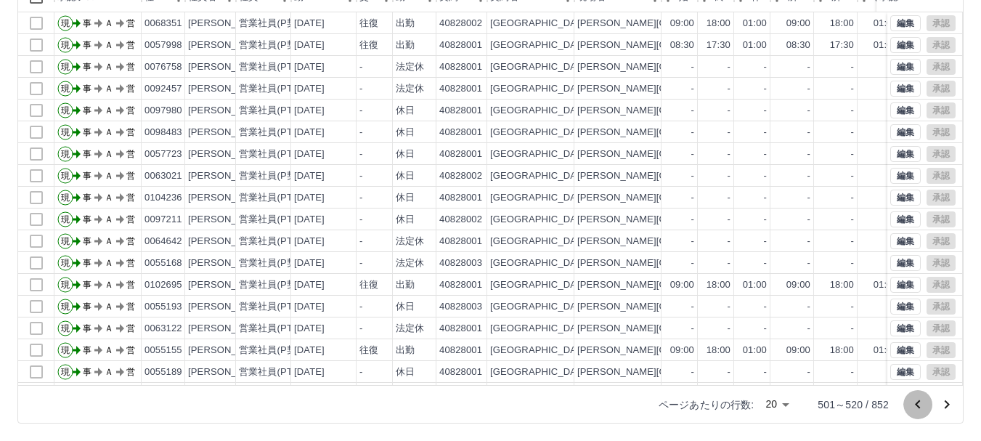
click at [919, 407] on icon "前のページへ" at bounding box center [917, 403] width 5 height 9
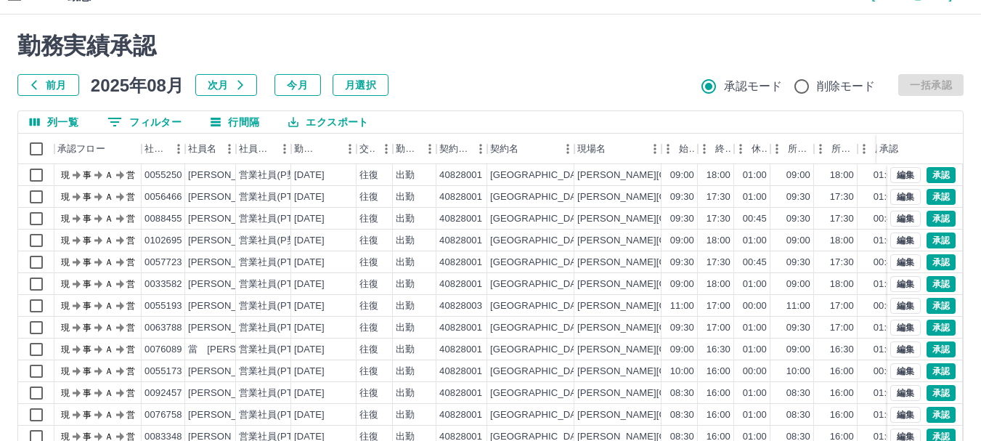
scroll to position [0, 0]
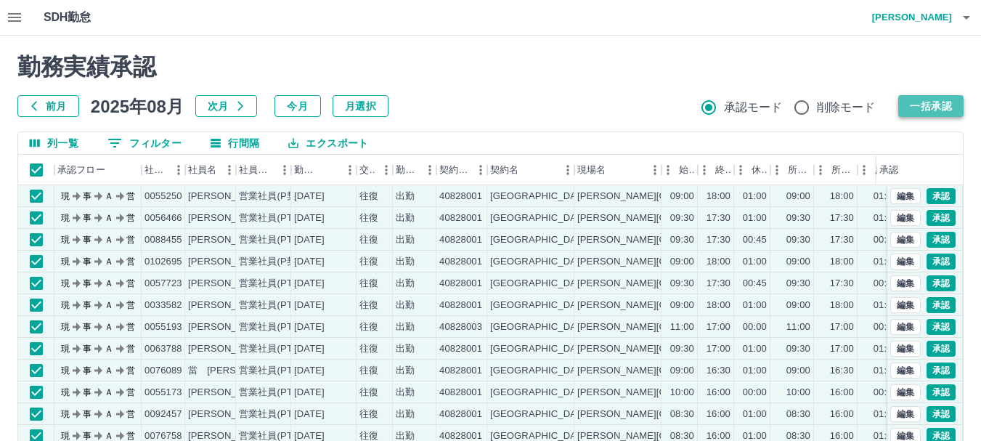
click at [946, 105] on button "一括承認" at bounding box center [930, 106] width 65 height 22
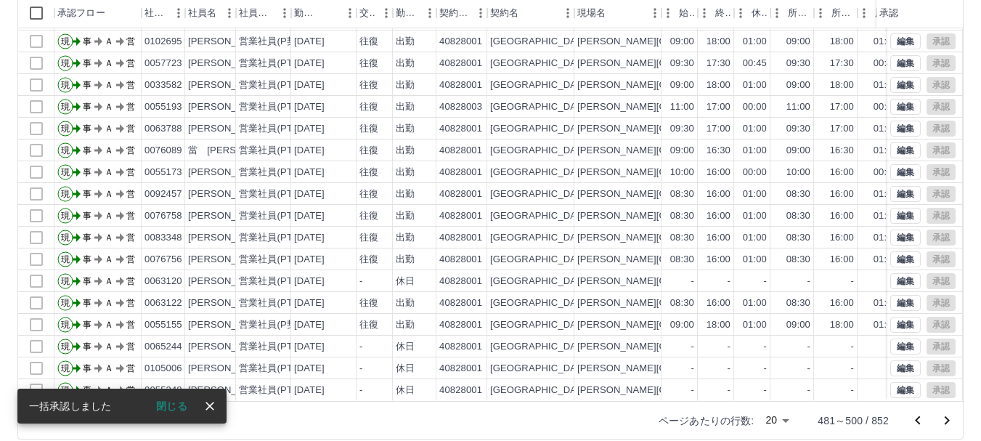
scroll to position [173, 0]
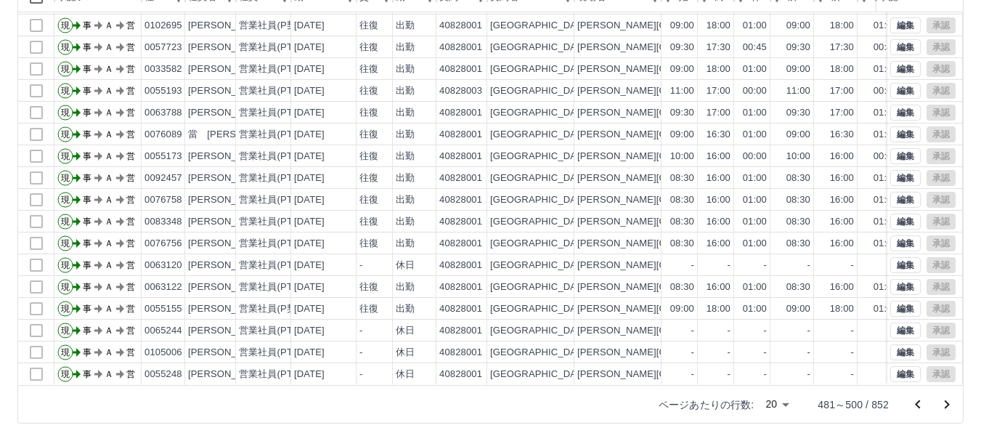
click at [916, 407] on icon "前のページへ" at bounding box center [917, 404] width 17 height 17
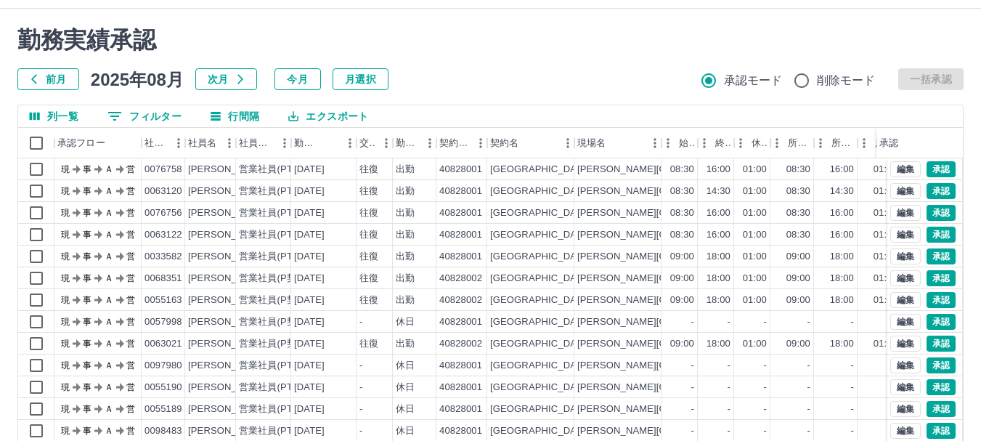
scroll to position [0, 0]
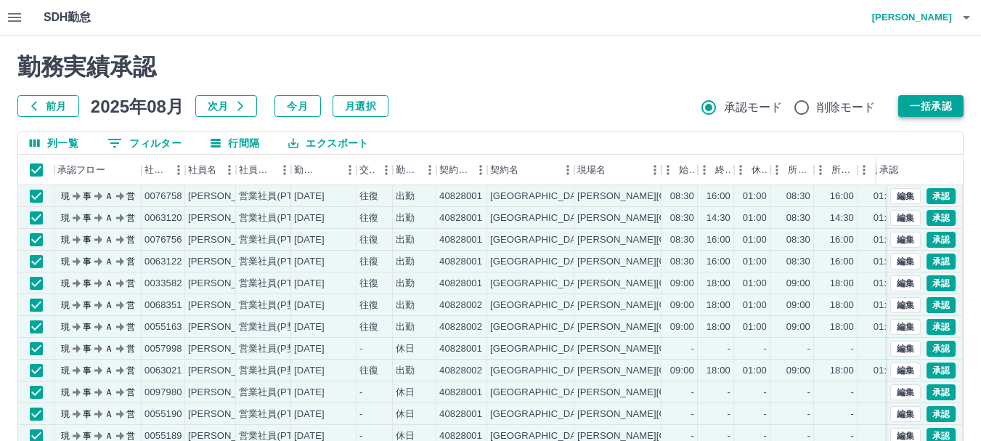
click at [927, 102] on button "一括承認" at bounding box center [930, 106] width 65 height 22
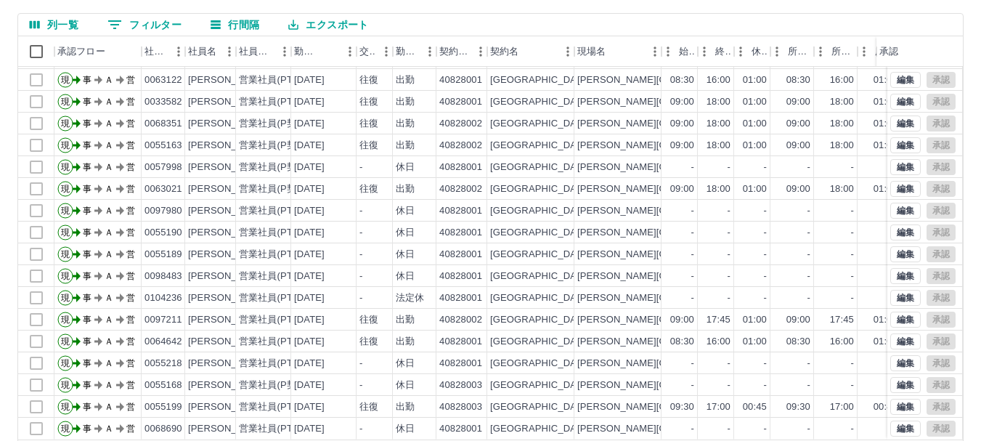
scroll to position [173, 0]
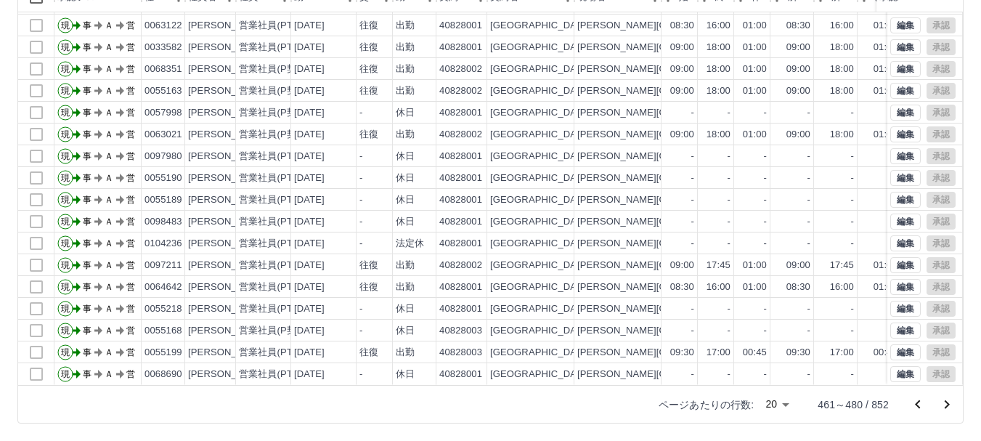
click at [916, 403] on icon "前のページへ" at bounding box center [917, 404] width 17 height 17
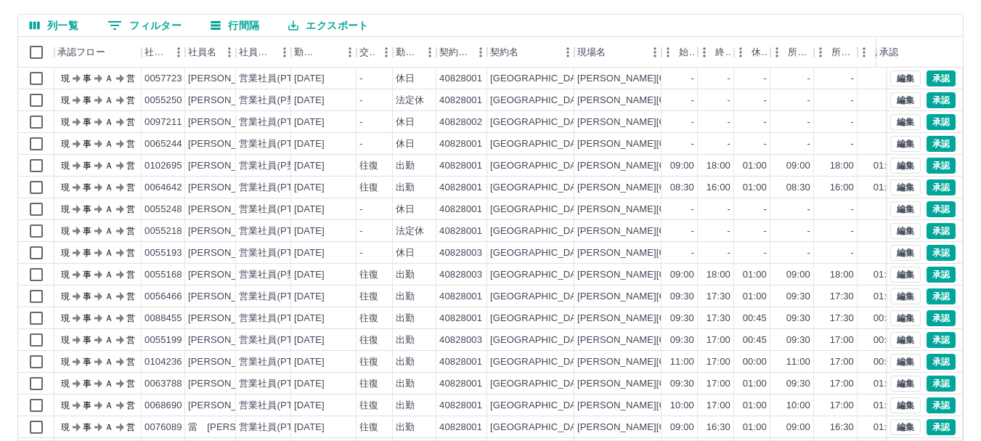
scroll to position [28, 0]
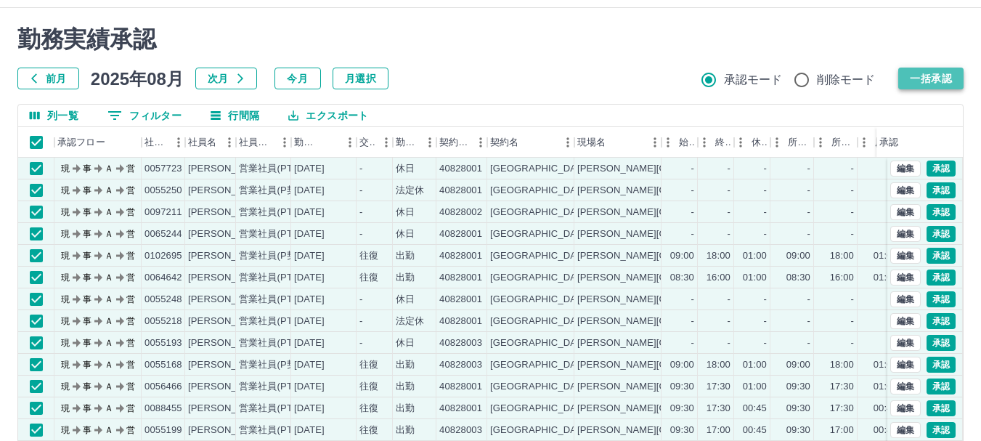
click at [923, 73] on button "一括承認" at bounding box center [930, 79] width 65 height 22
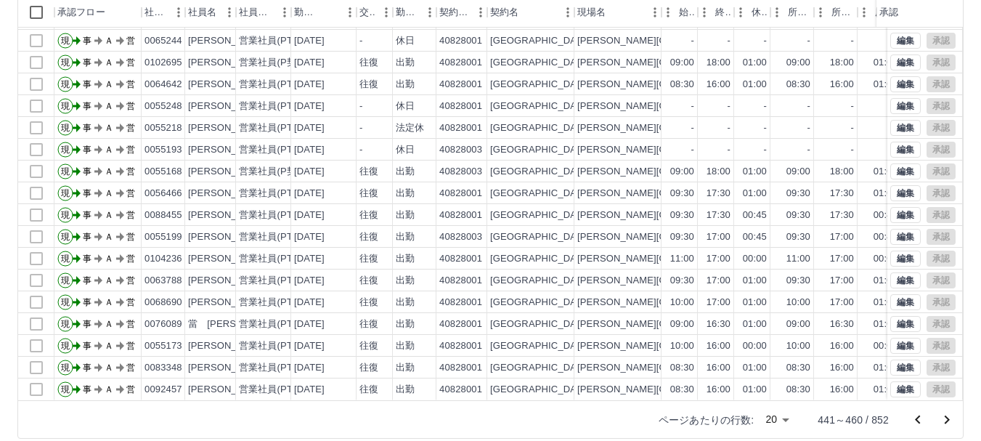
scroll to position [173, 0]
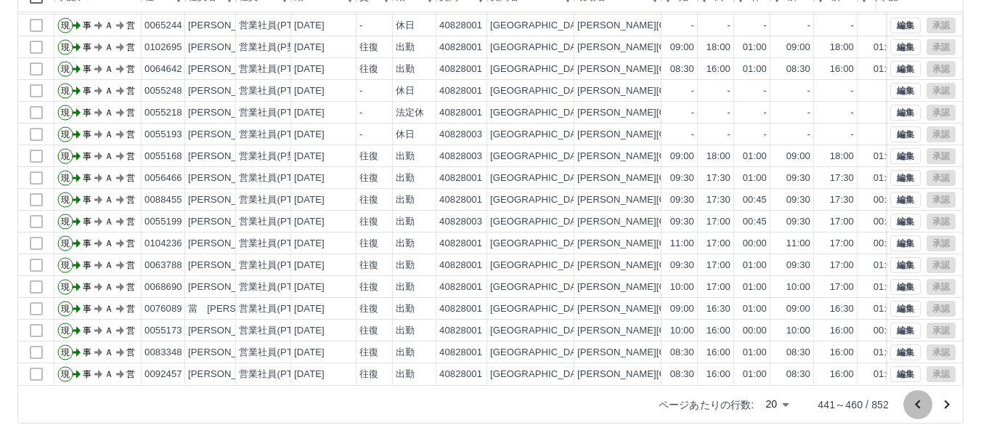
click at [916, 402] on icon "前のページへ" at bounding box center [917, 404] width 17 height 17
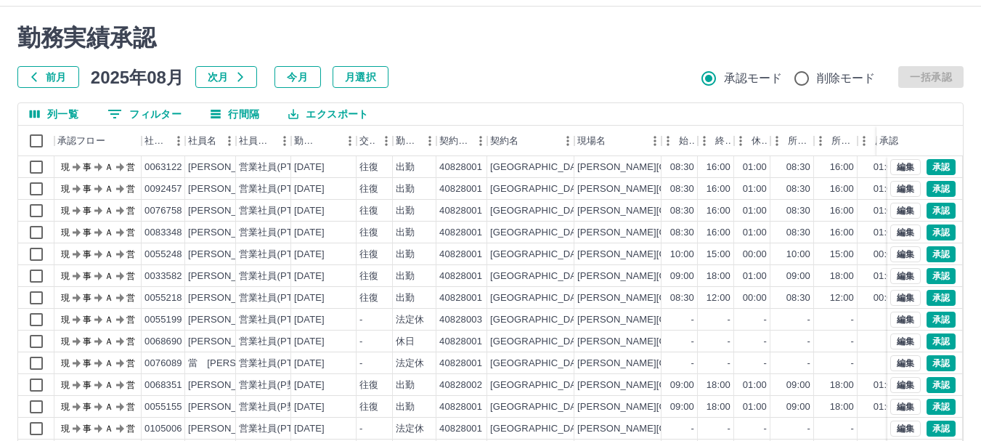
scroll to position [28, 0]
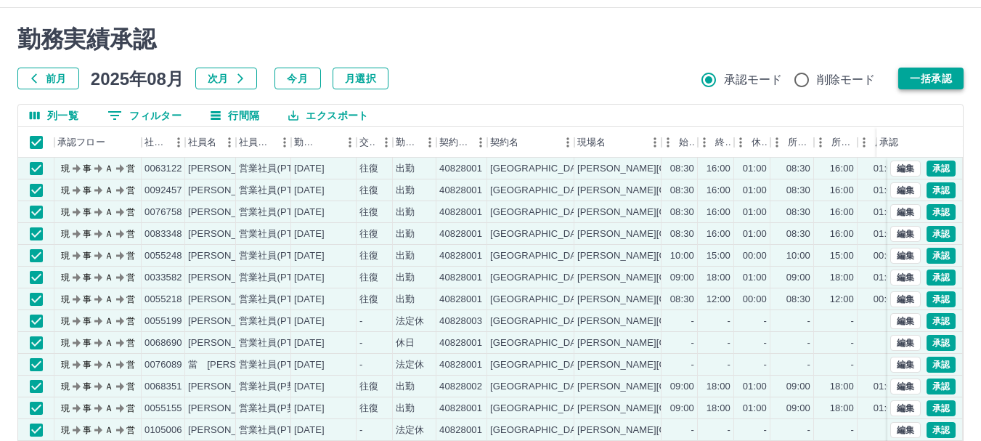
click at [931, 73] on button "一括承認" at bounding box center [930, 79] width 65 height 22
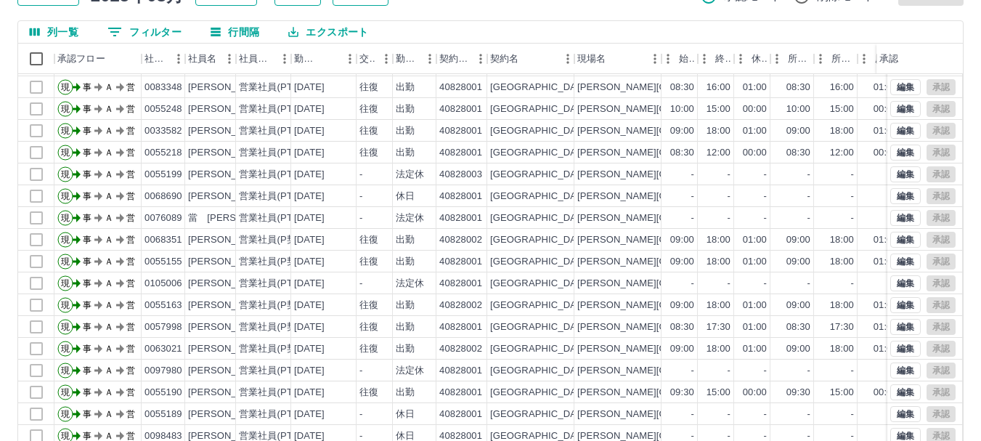
scroll to position [173, 0]
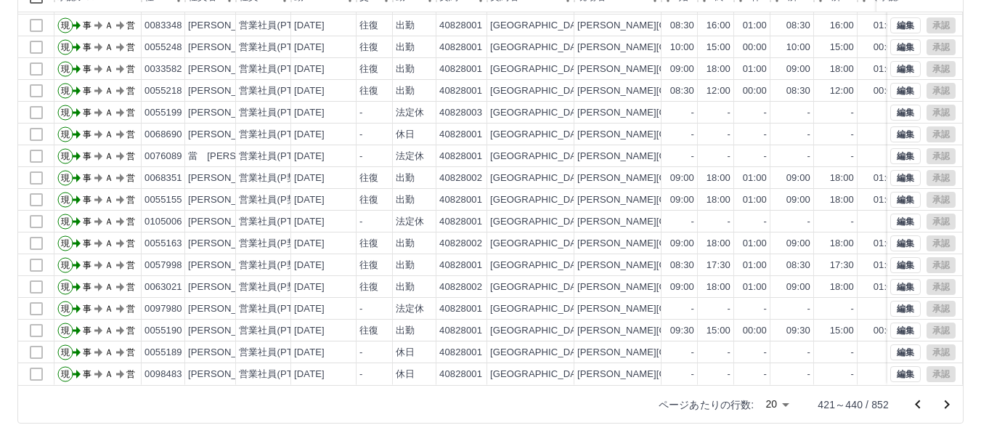
click at [918, 407] on icon "前のページへ" at bounding box center [917, 403] width 5 height 9
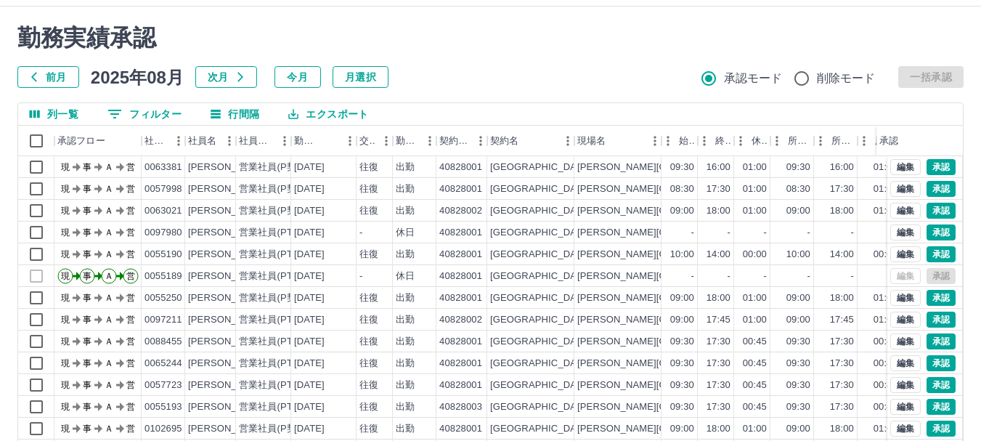
scroll to position [28, 0]
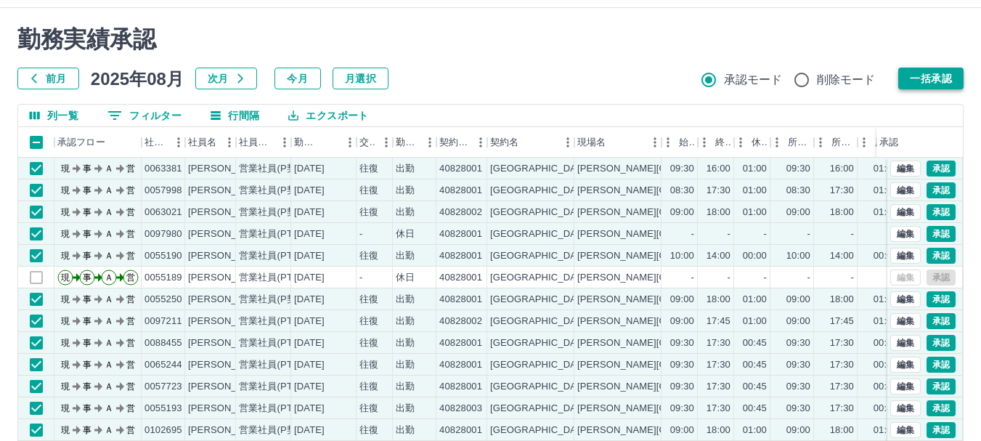
click at [943, 77] on button "一括承認" at bounding box center [930, 79] width 65 height 22
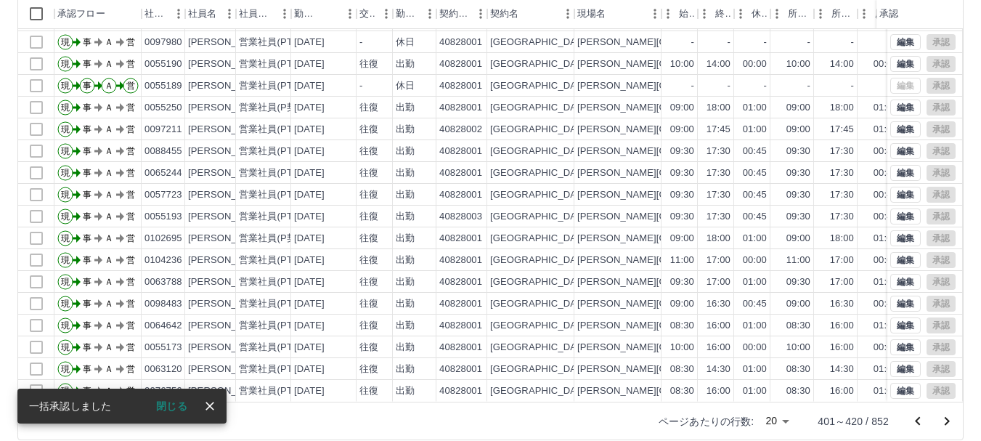
scroll to position [173, 0]
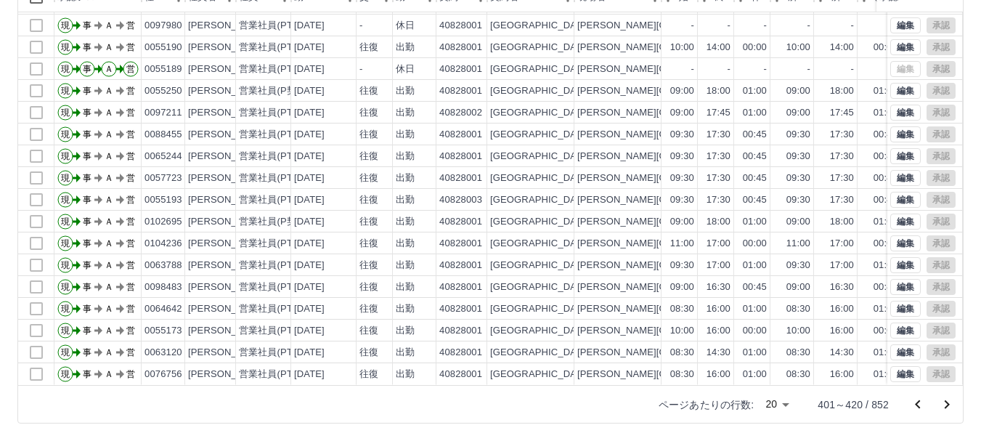
click at [916, 404] on icon "前のページへ" at bounding box center [917, 403] width 5 height 9
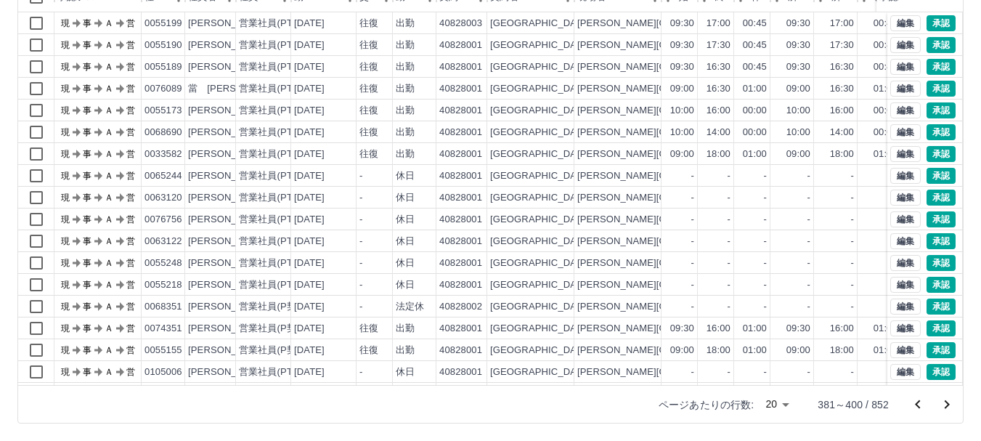
scroll to position [28, 0]
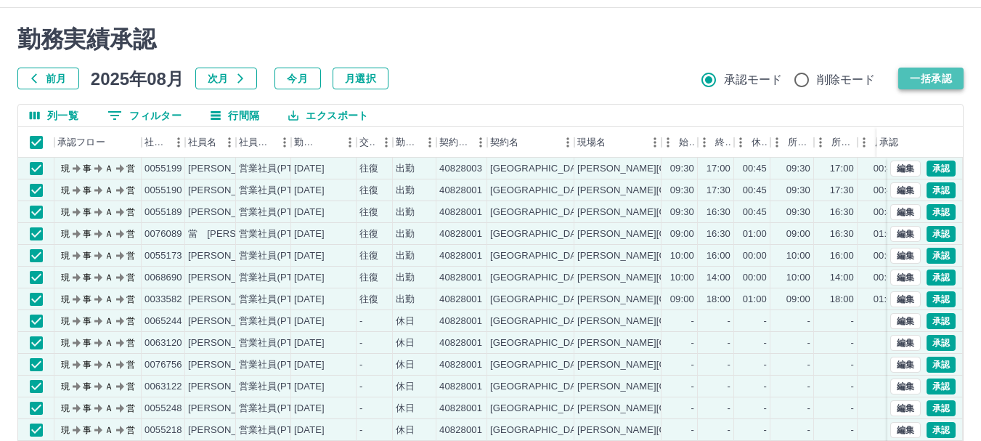
click at [950, 81] on button "一括承認" at bounding box center [930, 79] width 65 height 22
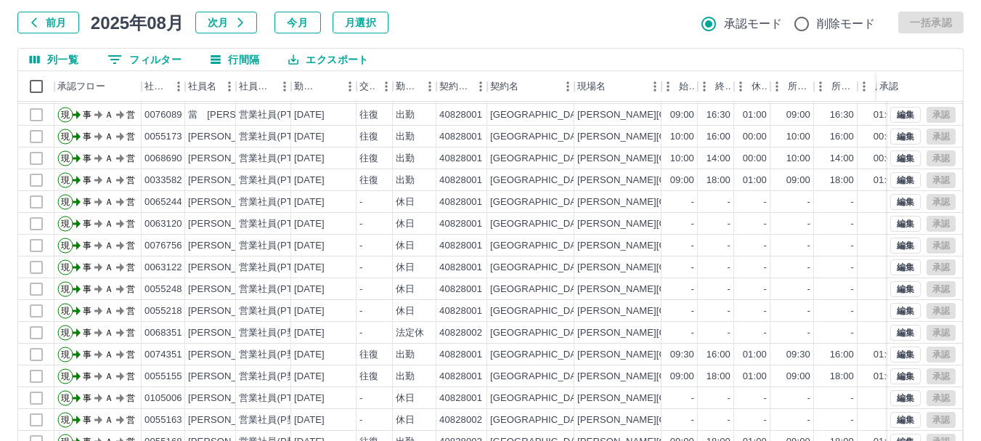
scroll to position [173, 0]
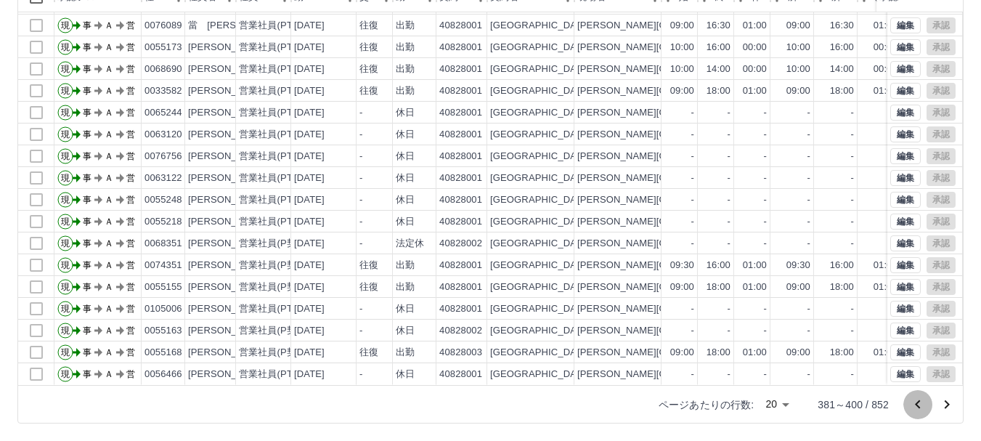
click at [916, 405] on icon "前のページへ" at bounding box center [917, 403] width 5 height 9
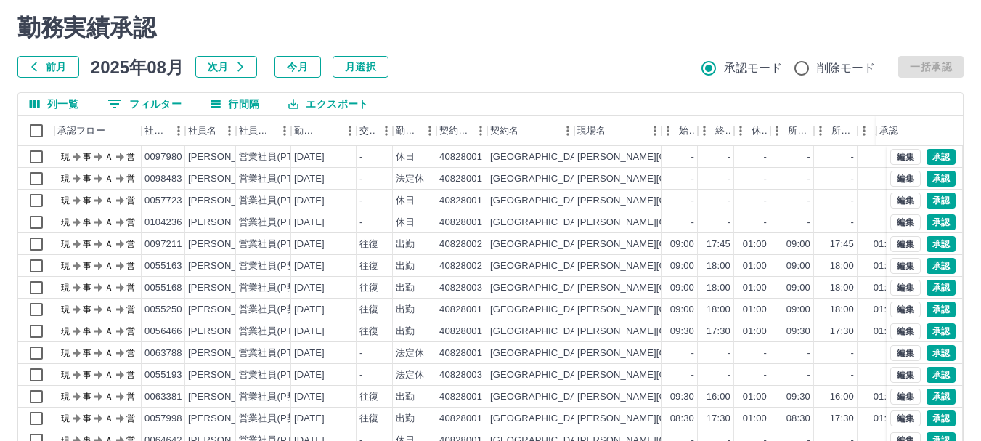
scroll to position [28, 0]
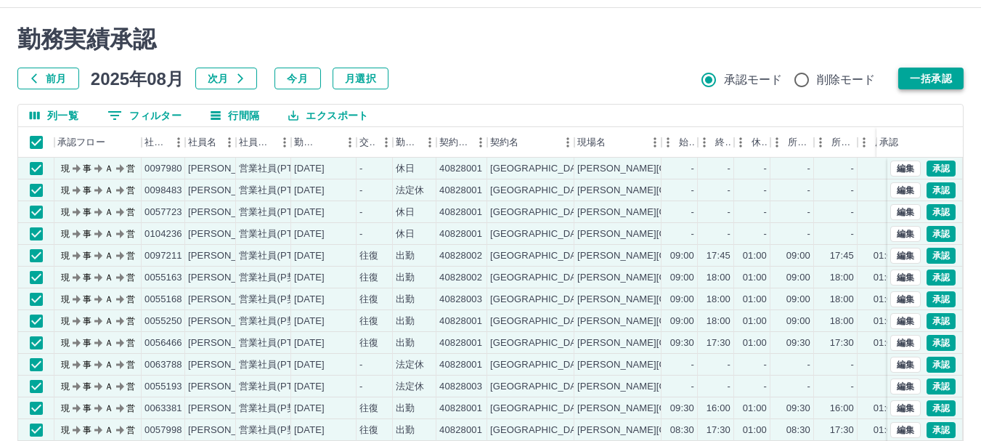
click at [933, 78] on button "一括承認" at bounding box center [930, 79] width 65 height 22
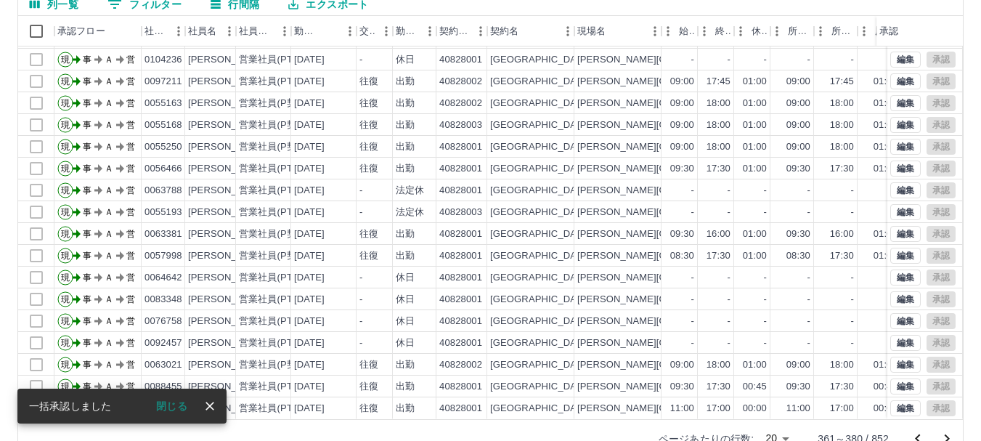
scroll to position [173, 0]
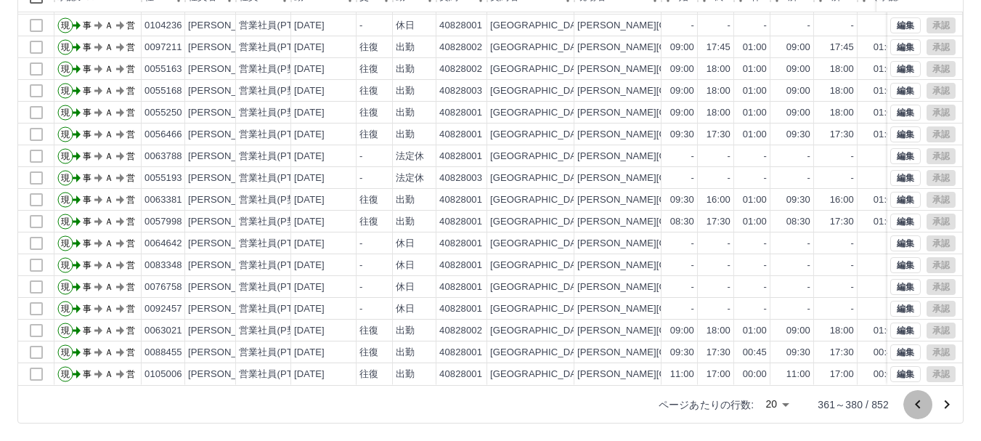
click at [919, 406] on icon "前のページへ" at bounding box center [917, 403] width 5 height 9
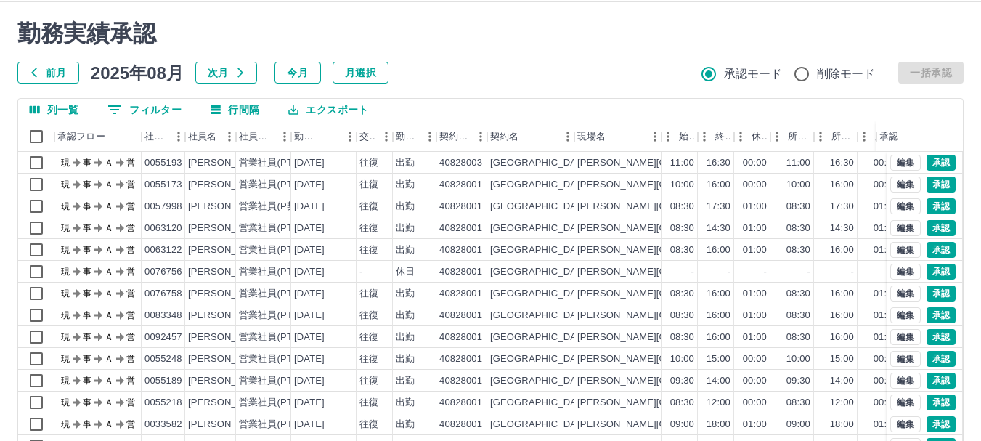
scroll to position [28, 0]
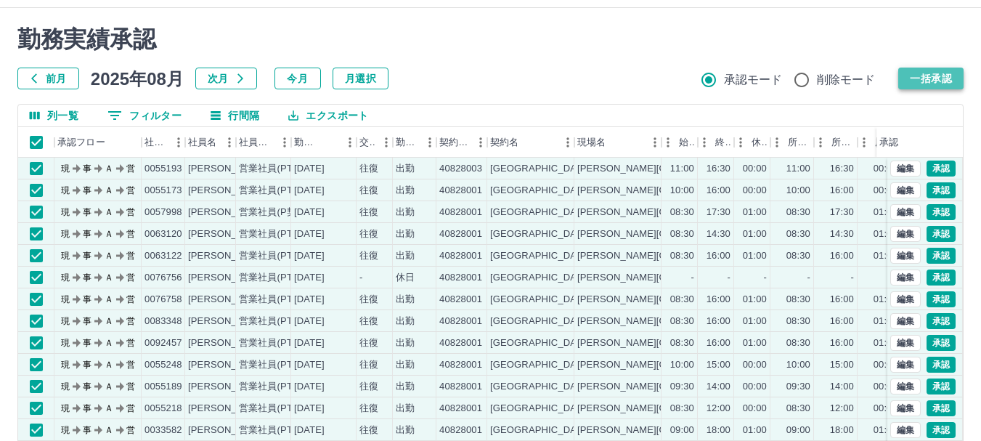
click at [920, 74] on button "一括承認" at bounding box center [930, 79] width 65 height 22
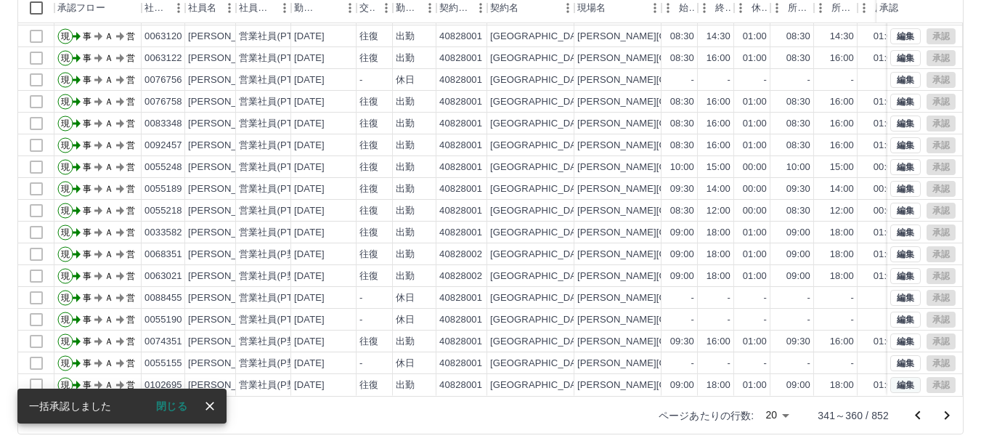
scroll to position [173, 0]
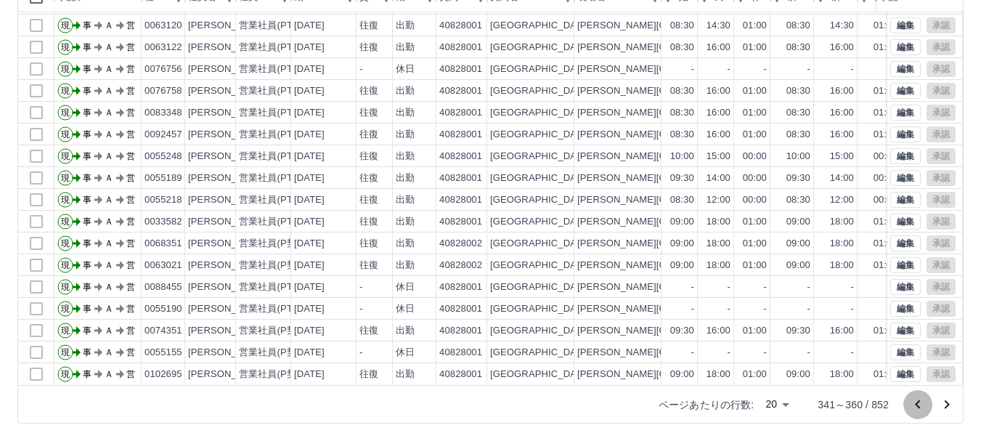
click at [916, 407] on icon "前のページへ" at bounding box center [917, 404] width 17 height 17
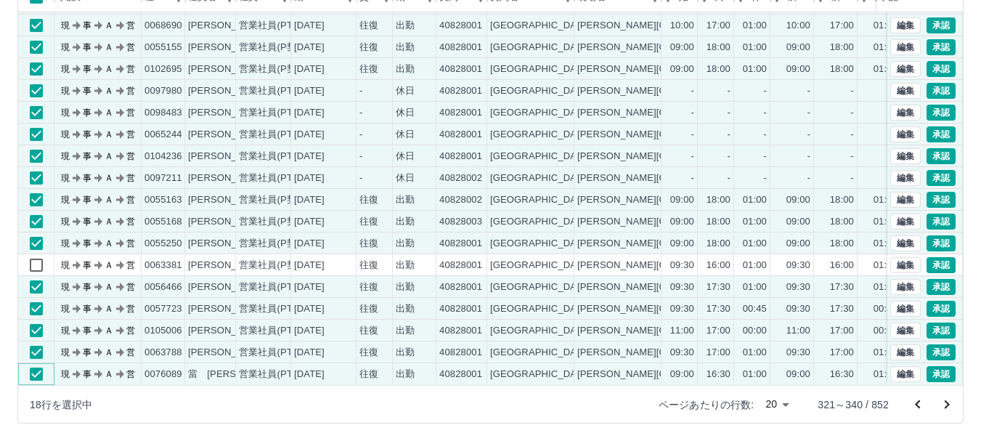
scroll to position [100, 0]
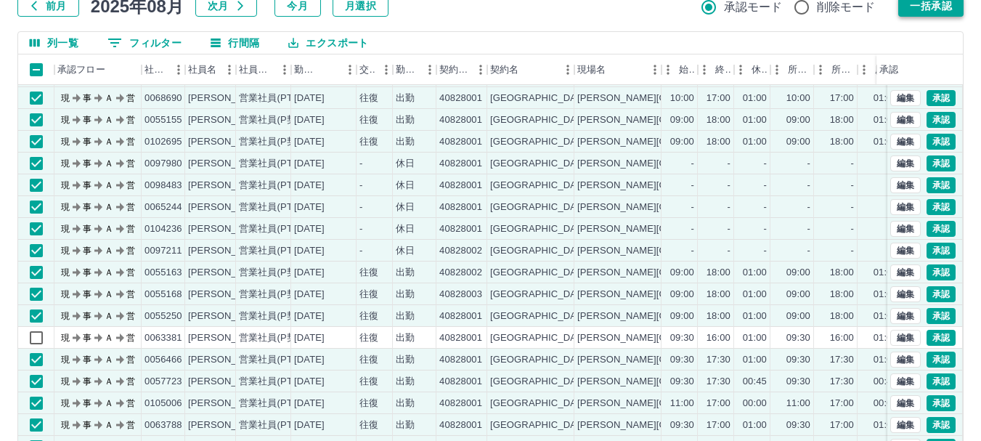
click at [935, 4] on button "一括承認" at bounding box center [930, 6] width 65 height 22
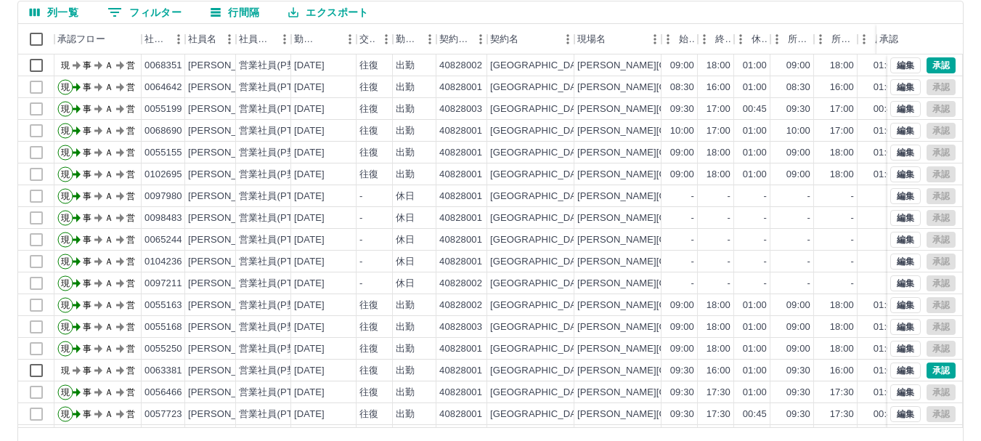
scroll to position [145, 0]
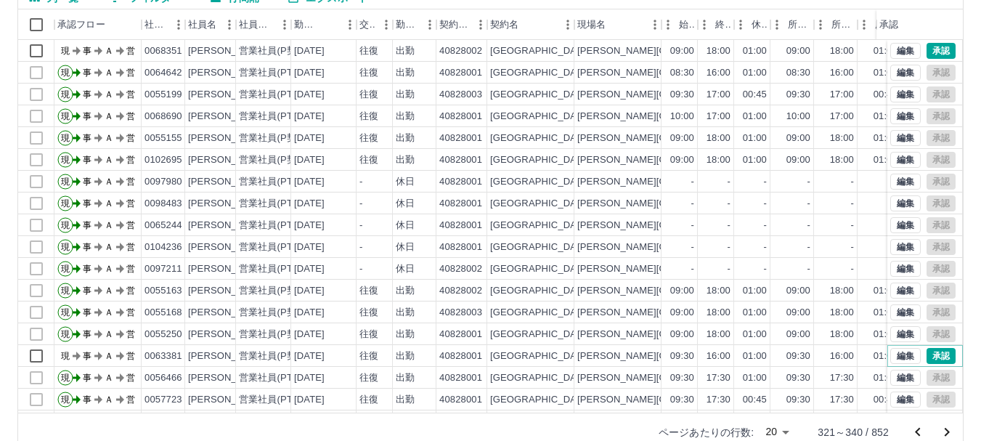
click at [927, 354] on button "承認" at bounding box center [941, 356] width 29 height 16
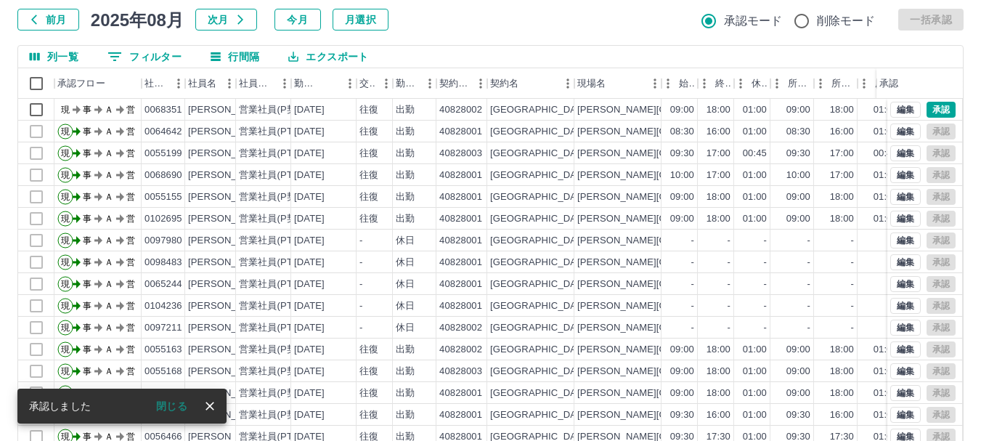
scroll to position [0, 0]
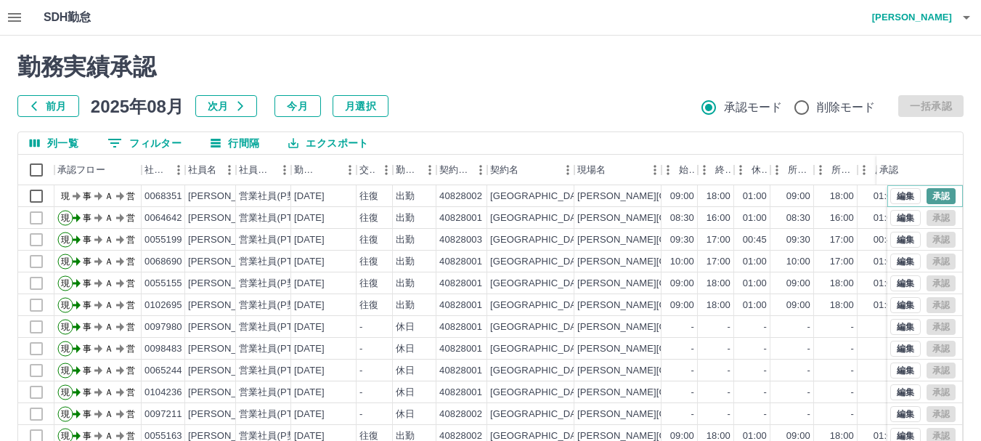
click at [937, 191] on button "承認" at bounding box center [941, 196] width 29 height 16
click at [930, 193] on button "承認" at bounding box center [941, 196] width 29 height 16
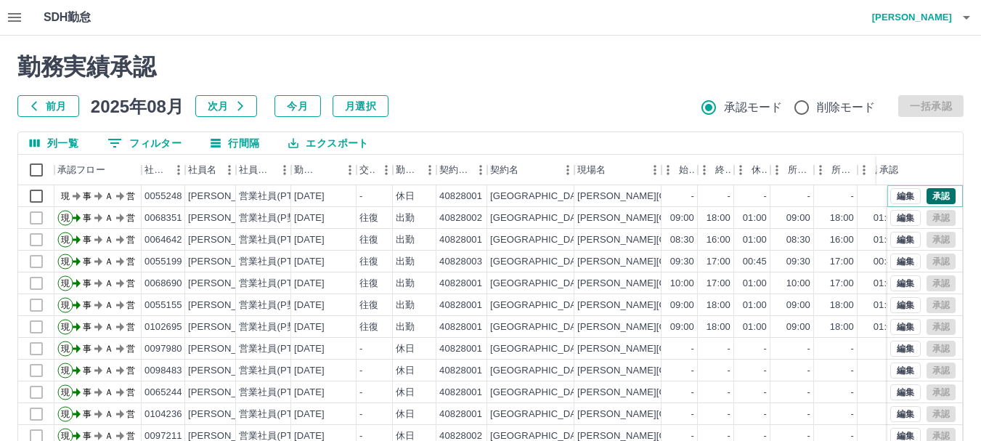
click at [932, 194] on button "承認" at bounding box center [941, 196] width 29 height 16
click at [930, 197] on button "承認" at bounding box center [941, 196] width 29 height 16
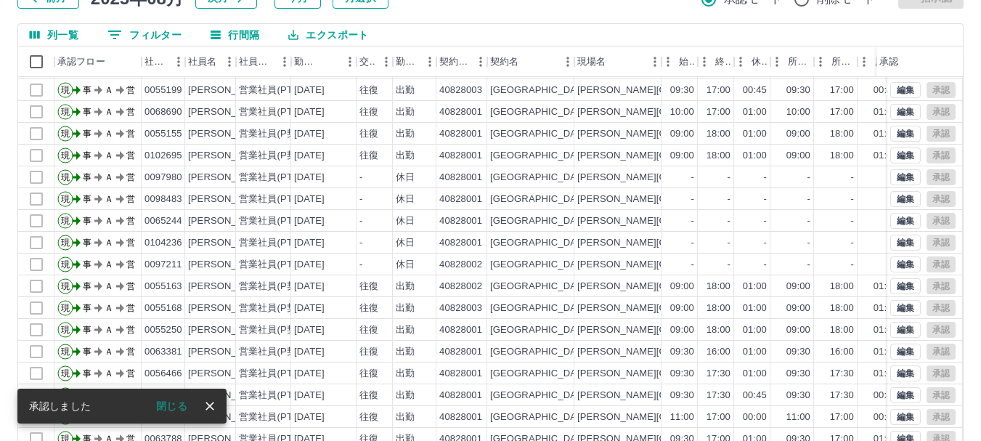
scroll to position [173, 0]
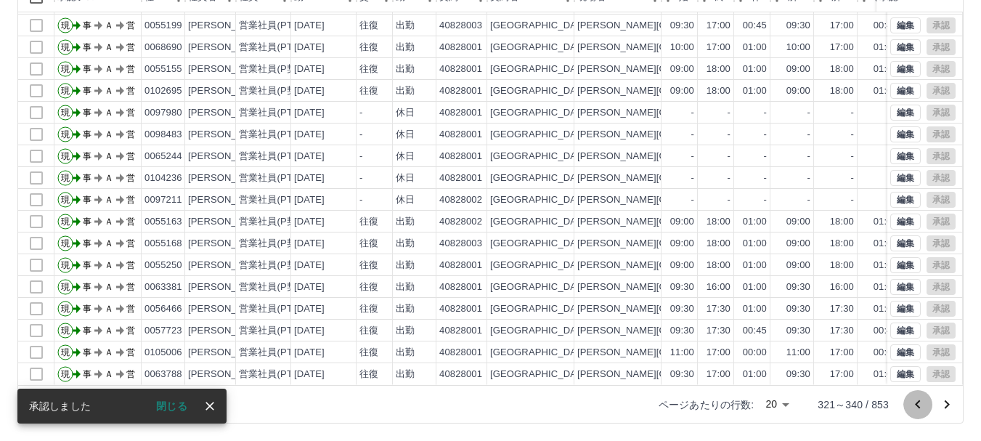
click at [914, 399] on icon "前のページへ" at bounding box center [917, 404] width 17 height 17
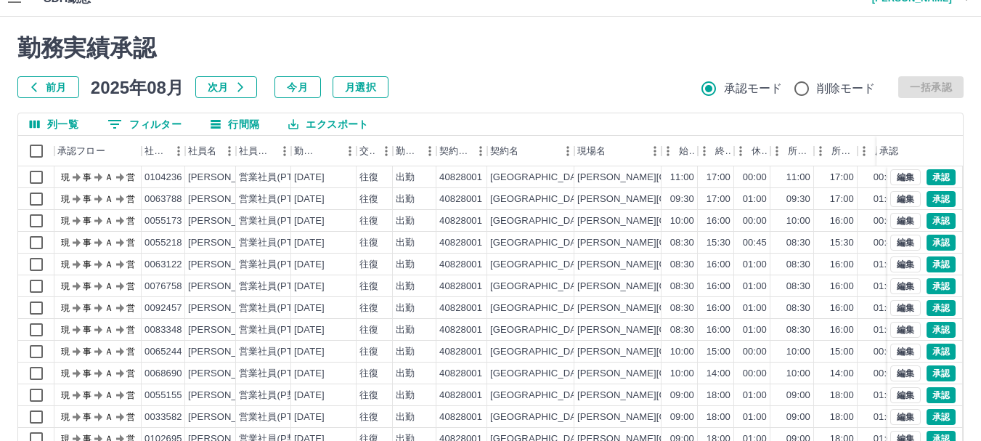
scroll to position [0, 0]
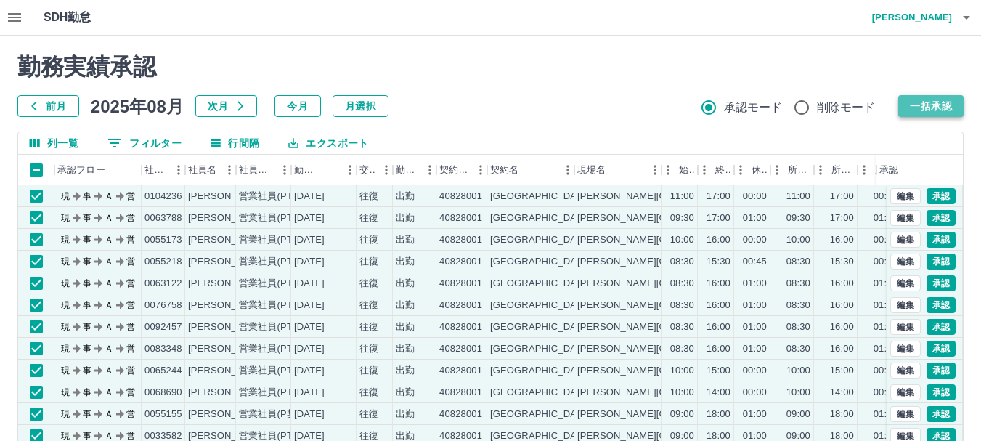
click at [930, 105] on button "一括承認" at bounding box center [930, 106] width 65 height 22
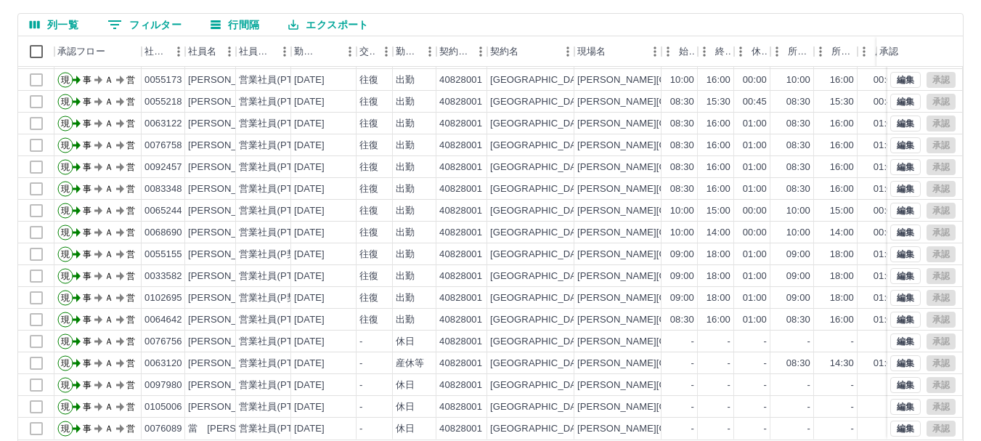
scroll to position [173, 0]
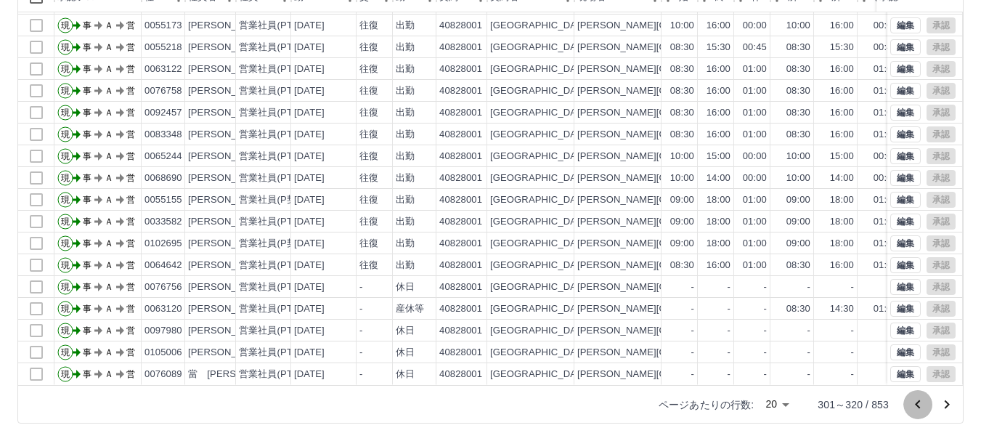
click at [920, 402] on icon "前のページへ" at bounding box center [917, 404] width 17 height 17
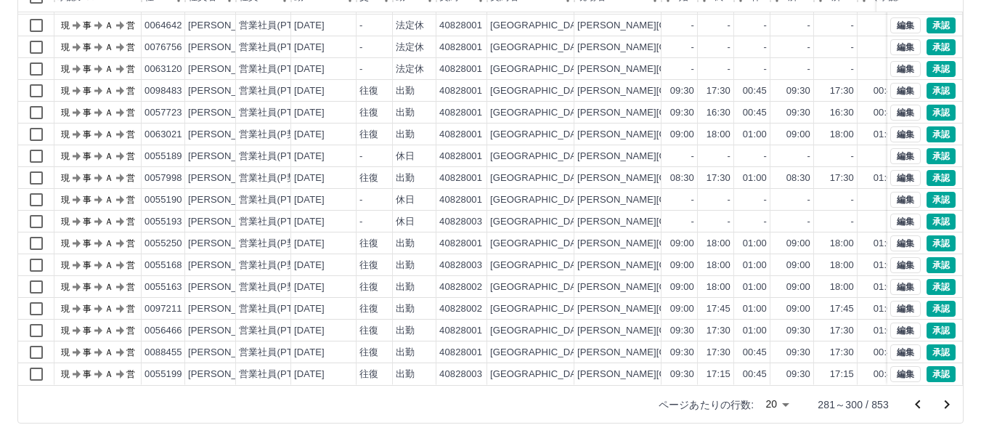
scroll to position [74, 0]
click at [951, 400] on icon "次のページへ" at bounding box center [946, 404] width 17 height 17
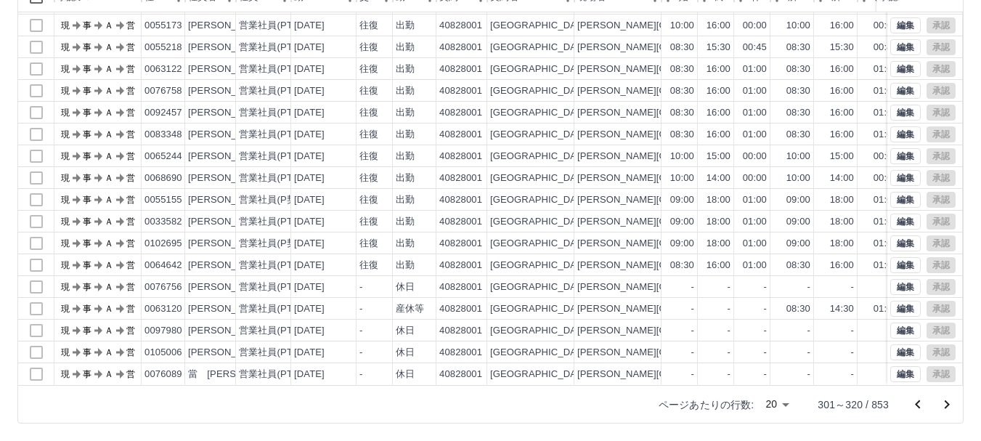
scroll to position [0, 0]
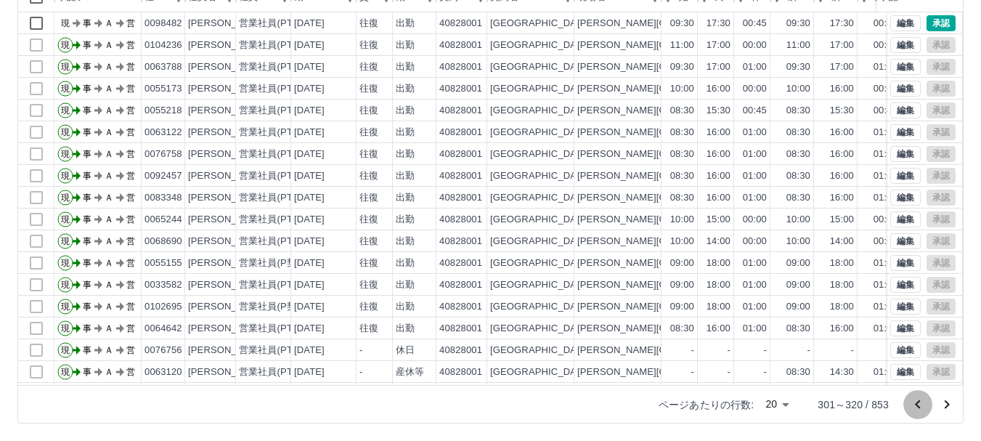
click at [913, 399] on icon "前のページへ" at bounding box center [917, 404] width 17 height 17
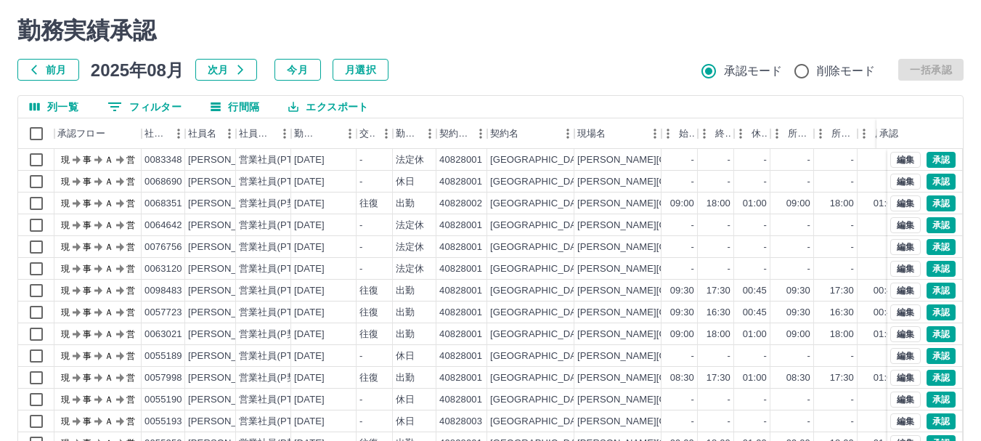
scroll to position [28, 0]
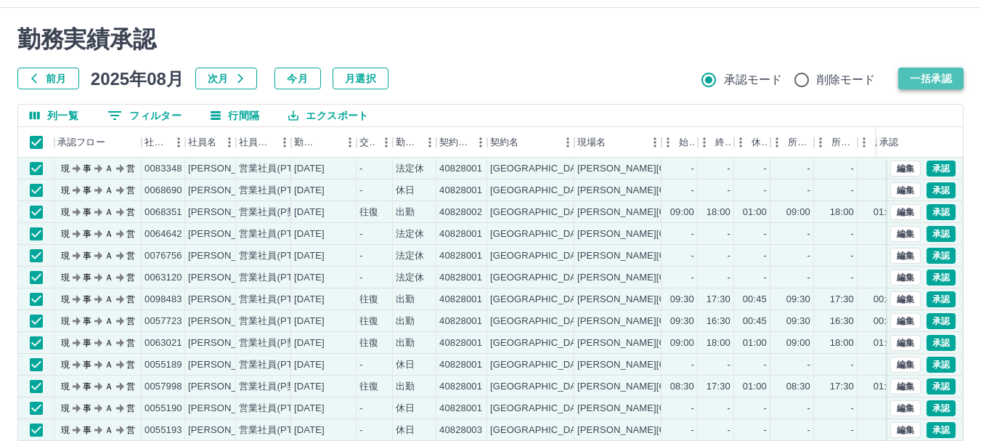
click at [922, 73] on button "一括承認" at bounding box center [930, 79] width 65 height 22
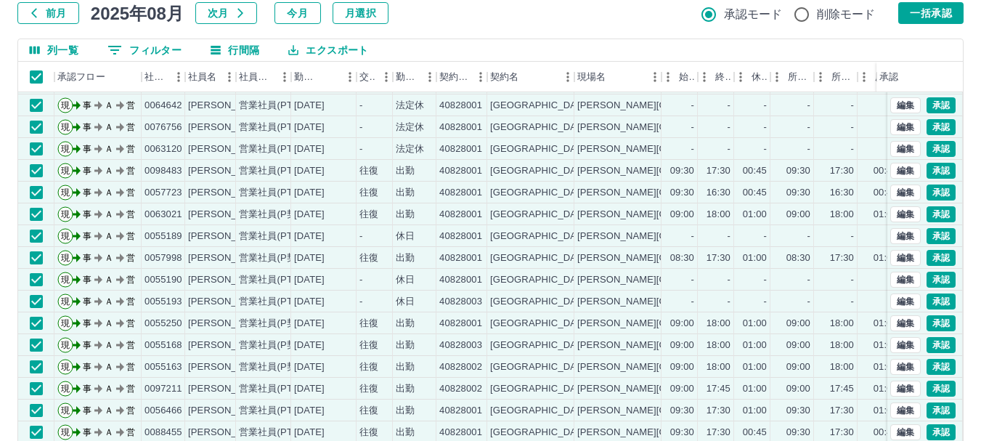
scroll to position [173, 0]
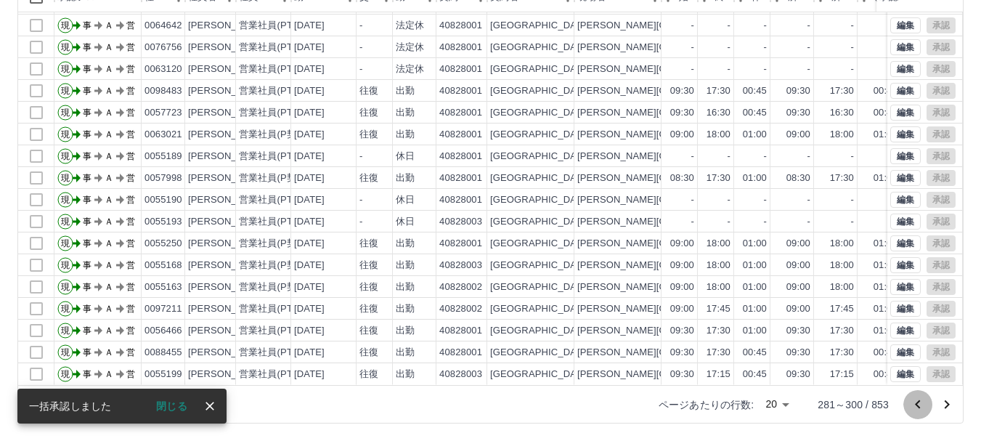
click at [913, 397] on icon "前のページへ" at bounding box center [917, 404] width 17 height 17
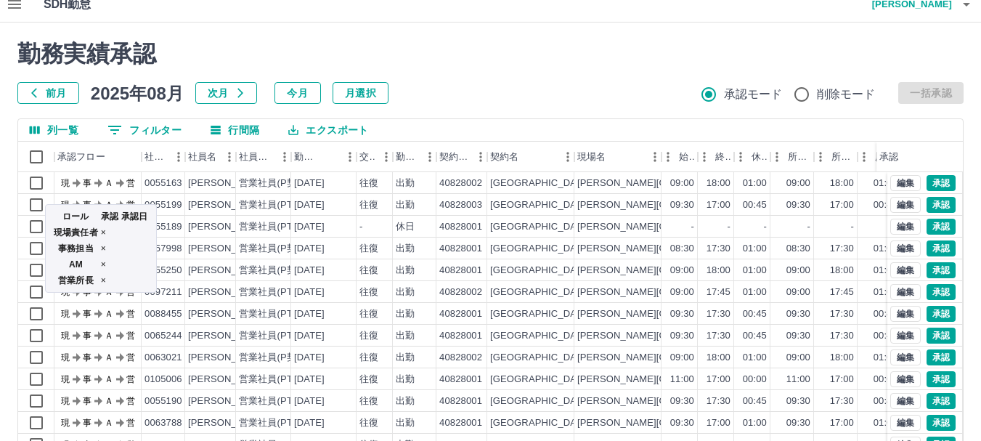
scroll to position [0, 0]
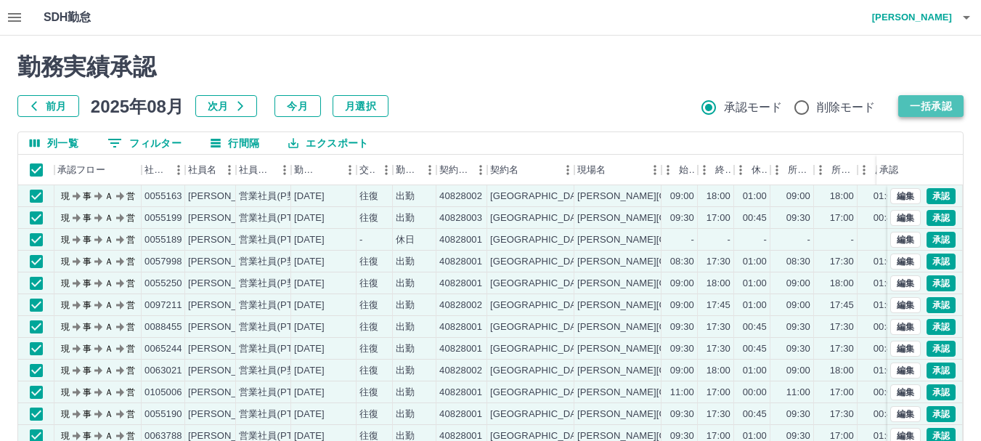
click at [941, 103] on button "一括承認" at bounding box center [930, 106] width 65 height 22
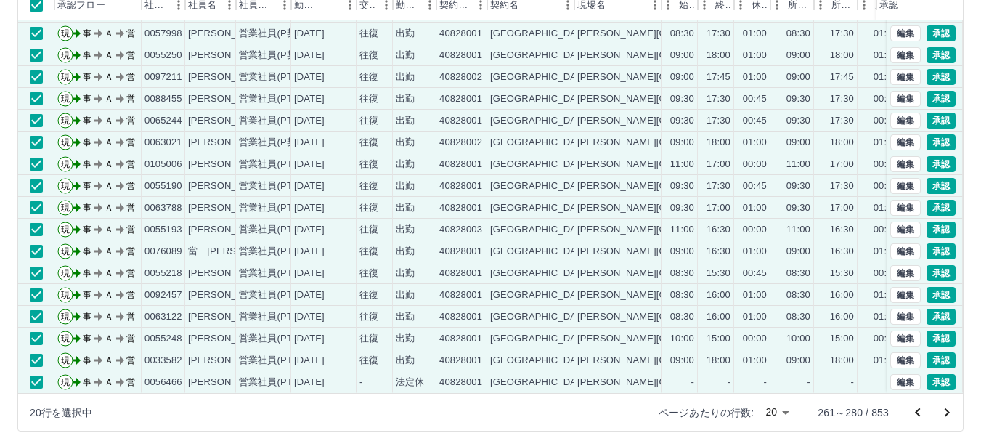
scroll to position [173, 0]
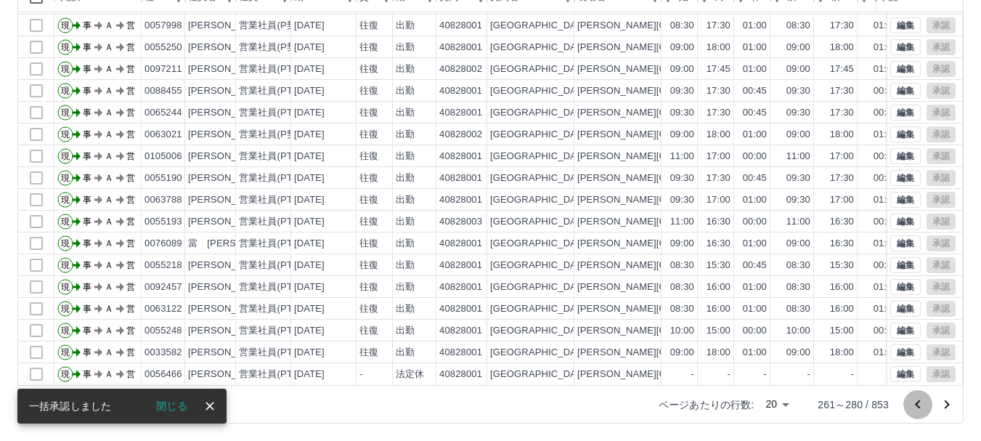
click at [918, 404] on icon "前のページへ" at bounding box center [917, 404] width 17 height 17
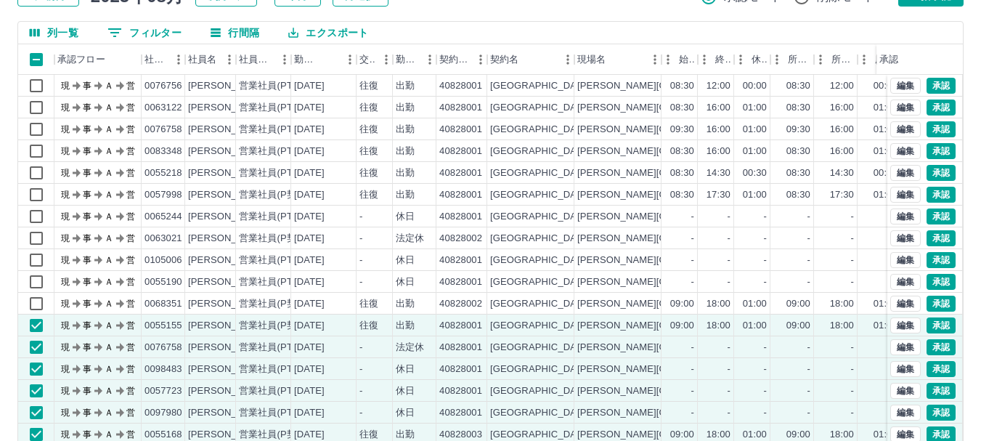
scroll to position [0, 0]
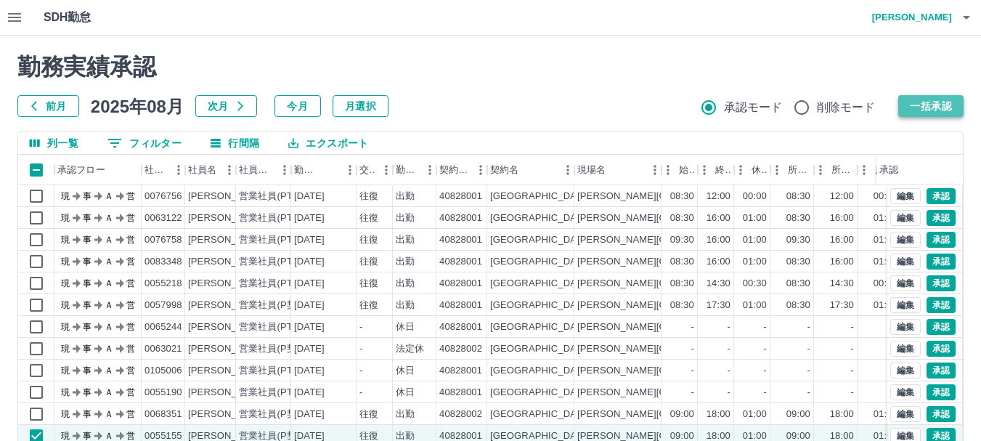
click at [930, 106] on button "一括承認" at bounding box center [930, 106] width 65 height 22
